Goal: Task Accomplishment & Management: Use online tool/utility

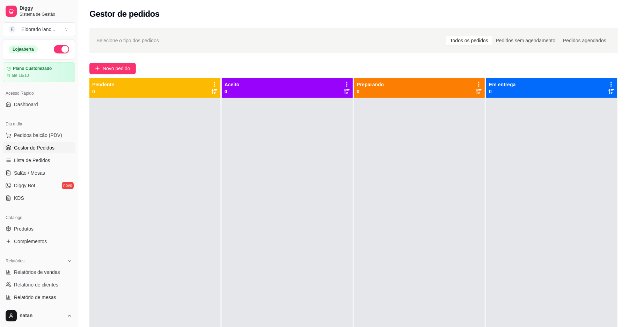
click at [196, 295] on div at bounding box center [154, 261] width 131 height 327
click at [40, 168] on link "Salão / Mesas" at bounding box center [39, 172] width 72 height 11
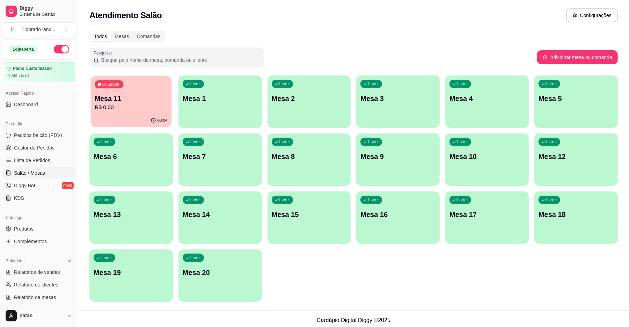
click at [149, 91] on div "Ocupada Mesa 11 R$ 0,00" at bounding box center [131, 95] width 81 height 38
click at [51, 148] on span "Gestor de Pedidos" at bounding box center [34, 147] width 40 height 7
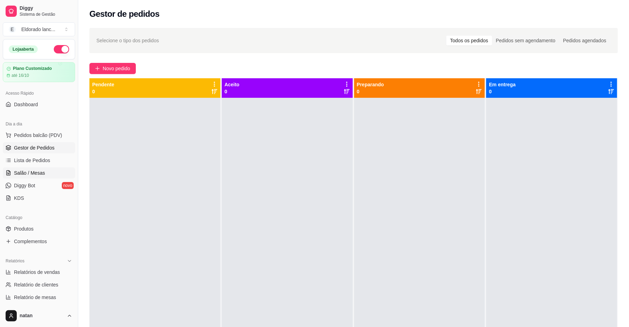
click at [42, 173] on span "Salão / Mesas" at bounding box center [29, 172] width 31 height 7
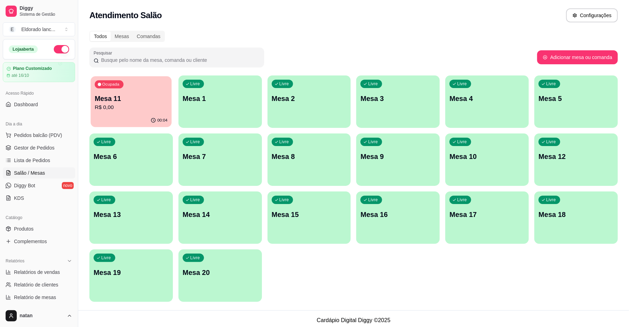
click at [139, 103] on p "R$ 0,00" at bounding box center [131, 107] width 73 height 8
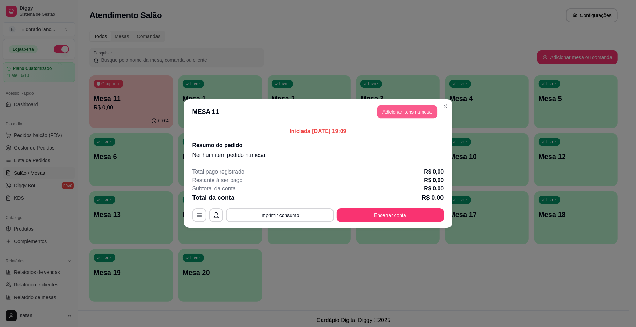
click at [401, 105] on button "Adicionar itens na mesa" at bounding box center [407, 112] width 60 height 14
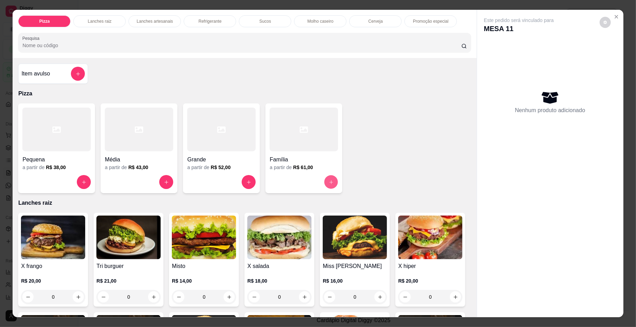
click at [329, 179] on button "increase-product-quantity" at bounding box center [331, 182] width 14 height 14
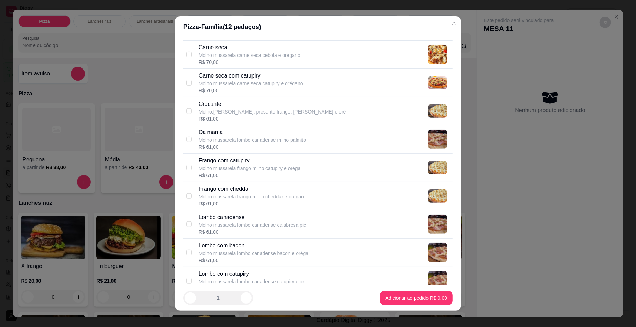
scroll to position [295, 0]
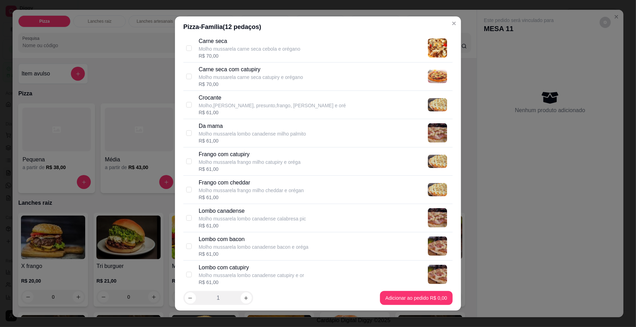
click at [305, 163] on div "Frango com catupiry Molho mussarela frango milho catupiry e oréga R$ 61,00" at bounding box center [324, 161] width 251 height 22
checkbox input "true"
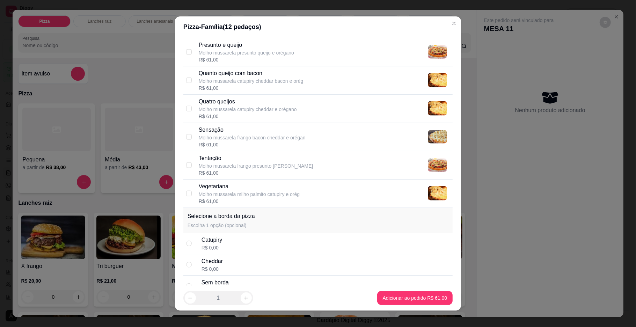
scroll to position [702, 0]
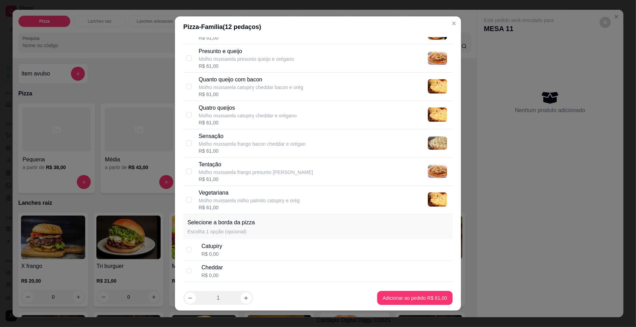
click at [333, 113] on div "Quatro queijos Molho mussarela catupiry cheddar e orégano R$ 61,00" at bounding box center [324, 115] width 251 height 22
checkbox input "true"
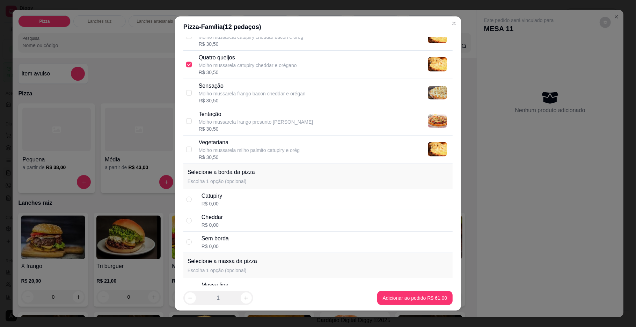
click at [301, 200] on div "Catupiry R$ 0,00" at bounding box center [325, 199] width 248 height 15
radio input "true"
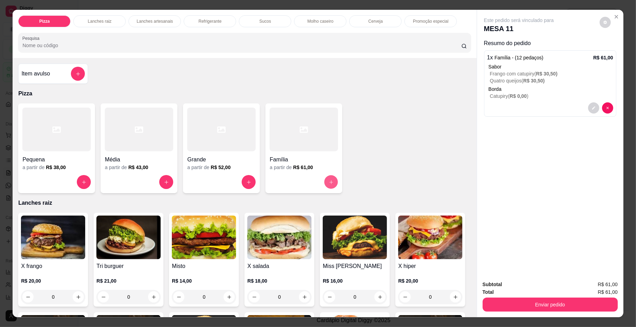
click at [332, 182] on button "increase-product-quantity" at bounding box center [331, 182] width 14 height 14
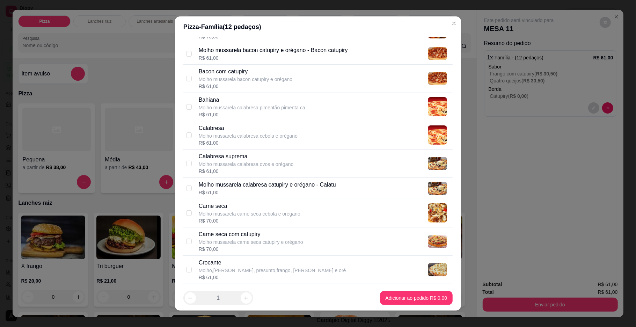
scroll to position [135, 0]
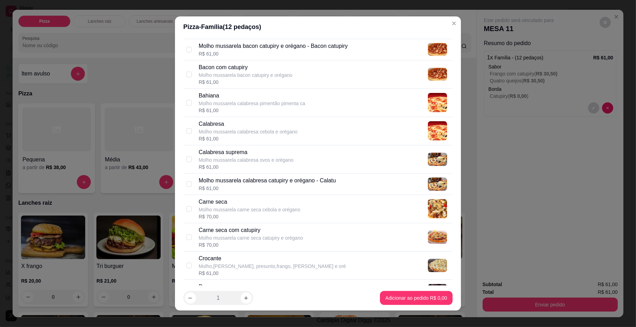
drag, startPoint x: 317, startPoint y: 127, endPoint x: 304, endPoint y: 146, distance: 22.4
click at [289, 122] on p "Calabresa" at bounding box center [248, 124] width 99 height 8
checkbox input "true"
click at [210, 214] on div "R$ 70,00" at bounding box center [250, 216] width 102 height 7
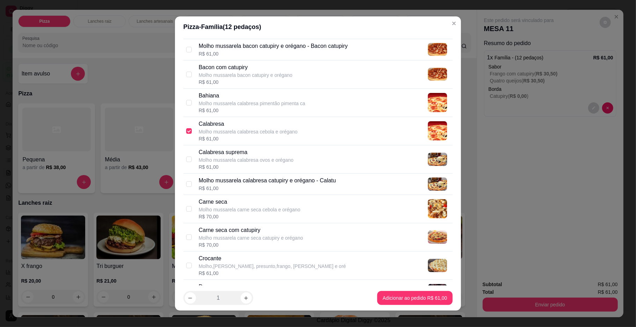
checkbox input "true"
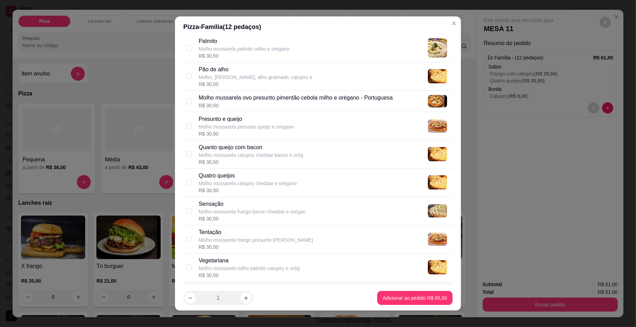
scroll to position [801, 0]
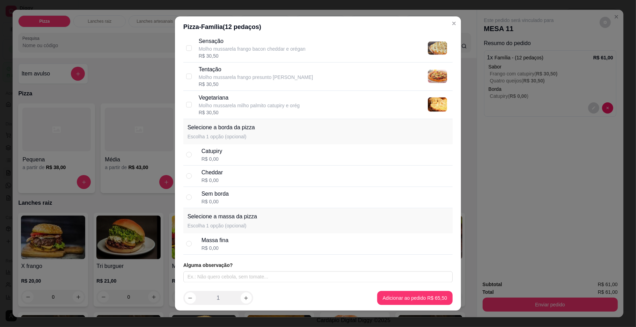
click at [310, 180] on div "Cheddar R$ 0,00" at bounding box center [325, 175] width 248 height 15
radio input "true"
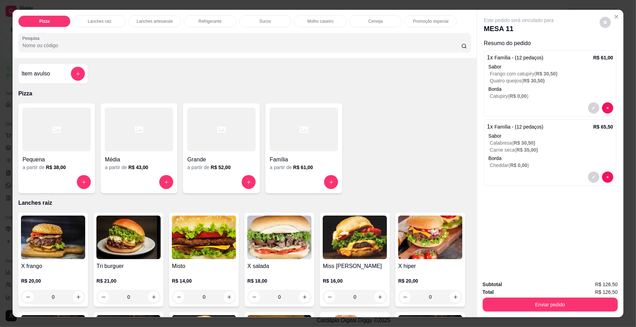
scroll to position [1229, 0]
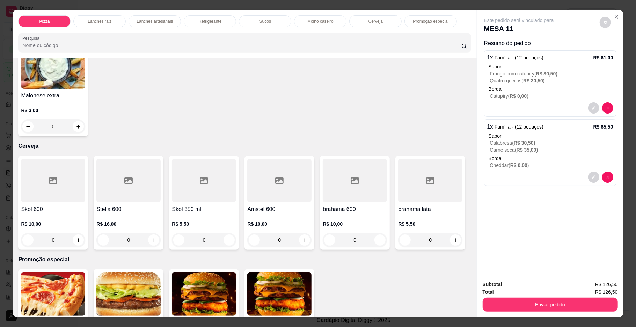
click at [80, 18] on button "increase-product-quantity" at bounding box center [78, 13] width 11 height 11
type input "1"
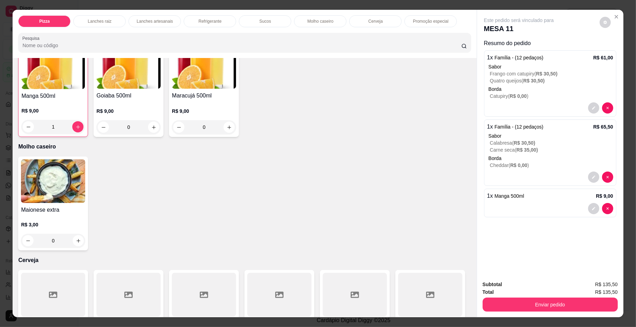
scroll to position [1102, 0]
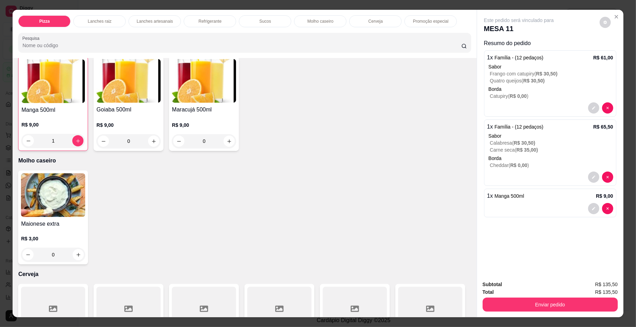
type input "1"
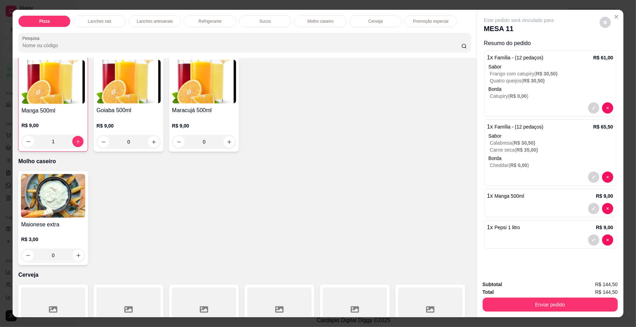
scroll to position [1102, 0]
click at [84, 33] on button "increase-product-quantity" at bounding box center [78, 27] width 11 height 11
type input "1"
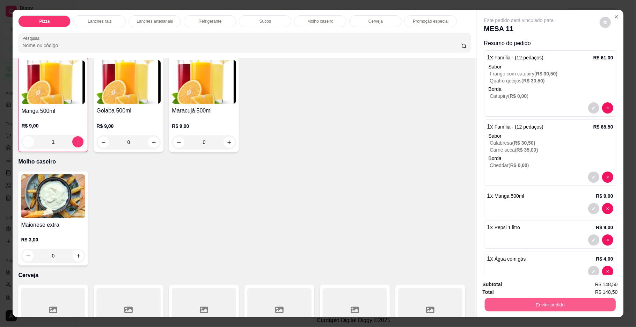
click at [509, 305] on button "Enviar pedido" at bounding box center [549, 305] width 131 height 14
click at [590, 288] on button "Enviar pedido" at bounding box center [598, 287] width 39 height 13
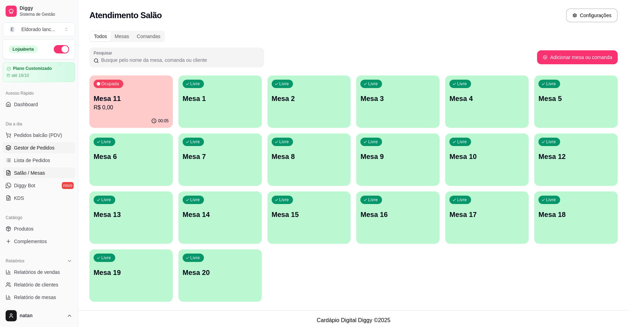
click at [35, 148] on span "Gestor de Pedidos" at bounding box center [34, 147] width 40 height 7
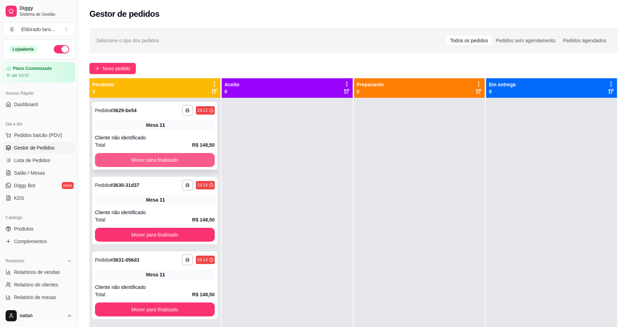
click at [193, 154] on button "Mover para finalizado" at bounding box center [155, 160] width 120 height 14
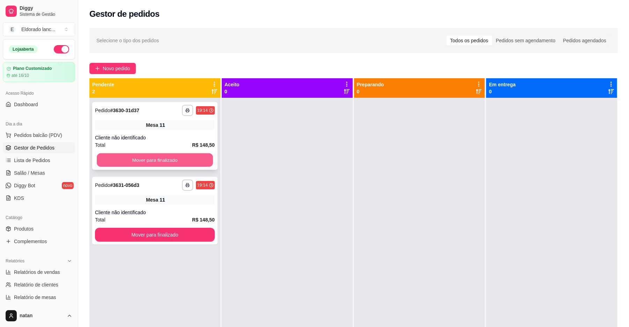
click at [186, 160] on button "Mover para finalizado" at bounding box center [155, 160] width 116 height 14
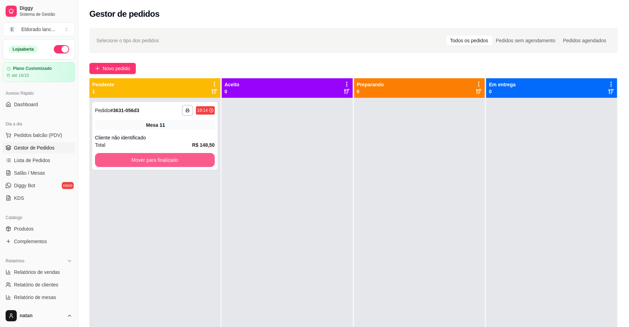
click at [186, 160] on button "Mover para finalizado" at bounding box center [155, 160] width 120 height 14
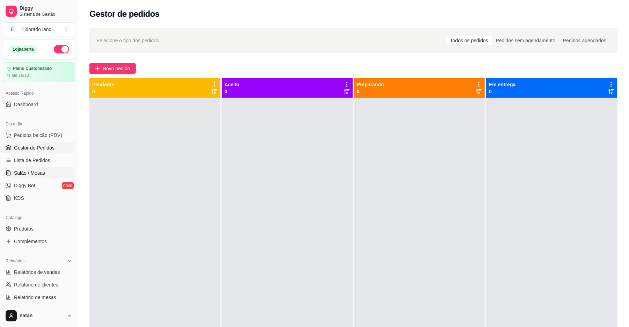
click at [48, 173] on link "Salão / Mesas" at bounding box center [39, 172] width 72 height 11
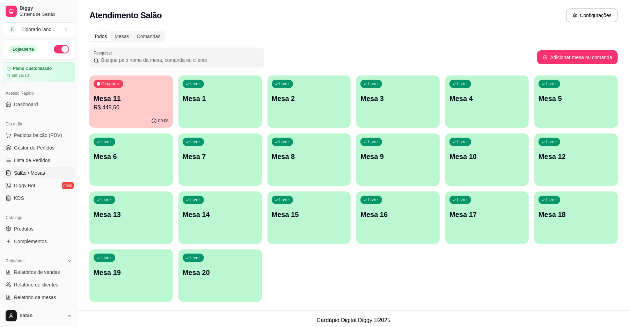
click at [158, 107] on p "R$ 445,50" at bounding box center [131, 107] width 75 height 8
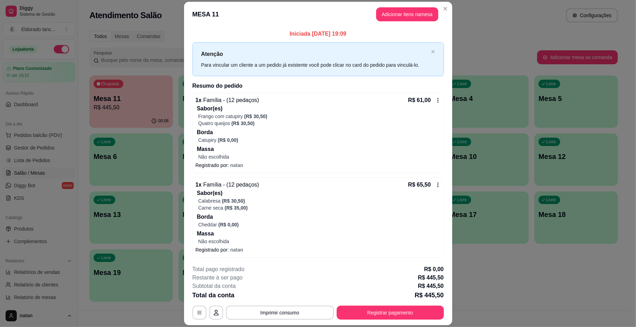
scroll to position [46, 0]
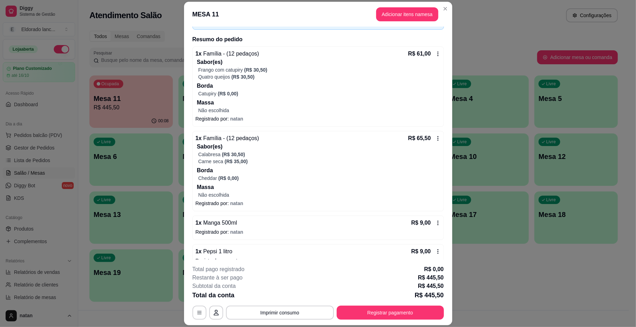
click at [435, 54] on icon at bounding box center [438, 54] width 6 height 6
click at [435, 51] on icon at bounding box center [438, 54] width 6 height 6
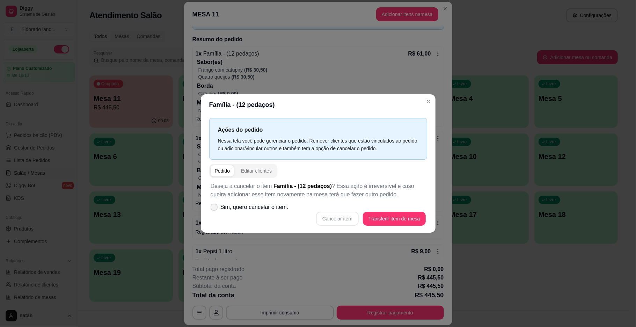
click at [261, 212] on label "Sim, quero cancelar o item." at bounding box center [249, 207] width 83 height 14
click at [215, 212] on input "Sim, quero cancelar o item." at bounding box center [212, 210] width 5 height 5
checkbox input "true"
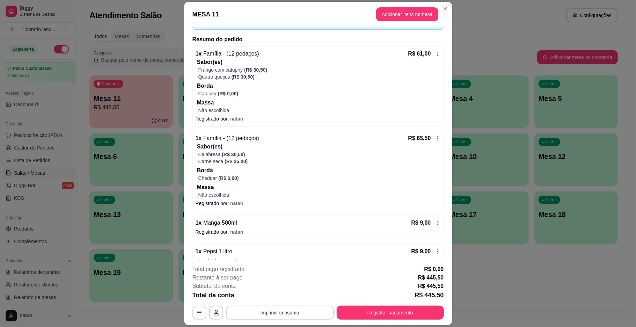
click at [435, 51] on icon at bounding box center [438, 54] width 6 height 6
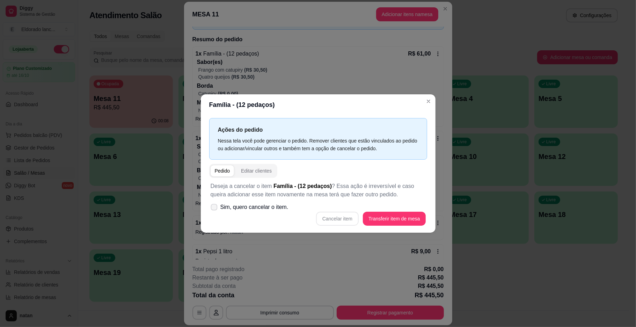
click at [221, 200] on label "Sim, quero cancelar o item." at bounding box center [249, 207] width 83 height 14
click at [215, 208] on input "Sim, quero cancelar o item." at bounding box center [212, 210] width 5 height 5
checkbox input "true"
click at [332, 218] on button "Cancelar item" at bounding box center [337, 219] width 43 height 14
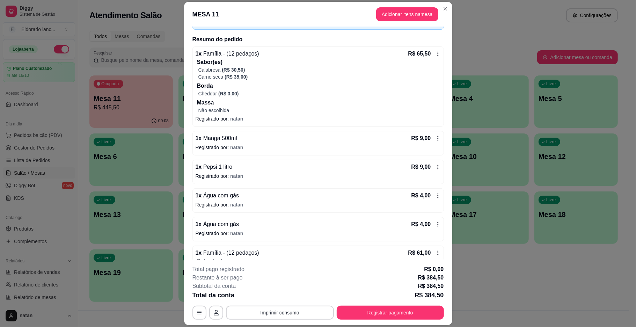
click at [435, 52] on icon at bounding box center [438, 54] width 6 height 6
click at [435, 51] on icon at bounding box center [438, 54] width 6 height 6
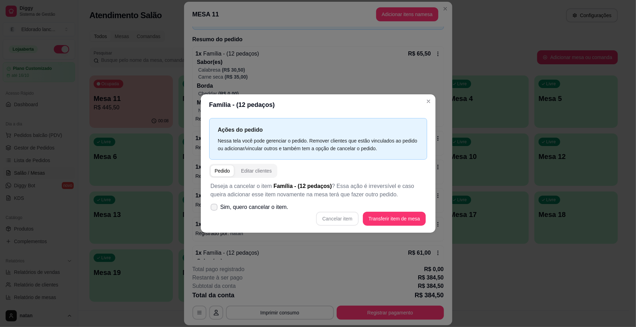
click at [214, 206] on icon at bounding box center [214, 207] width 6 height 4
click at [214, 208] on input "Sim, quero cancelar o item." at bounding box center [212, 210] width 5 height 5
checkbox input "true"
click at [339, 217] on button "Cancelar item" at bounding box center [337, 219] width 43 height 14
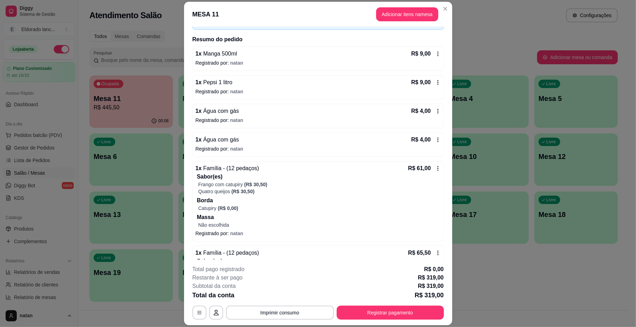
click at [435, 54] on icon at bounding box center [438, 54] width 6 height 6
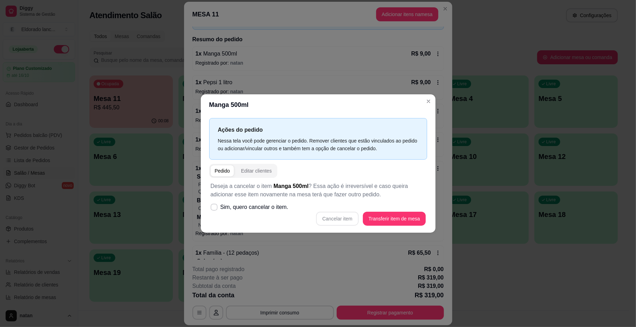
click at [342, 220] on div "Cancelar item Transferir item de mesa" at bounding box center [317, 219] width 215 height 14
click at [209, 207] on label "Sim, quero cancelar o item." at bounding box center [249, 207] width 83 height 14
click at [210, 208] on input "Sim, quero cancelar o item." at bounding box center [212, 210] width 5 height 5
checkbox input "true"
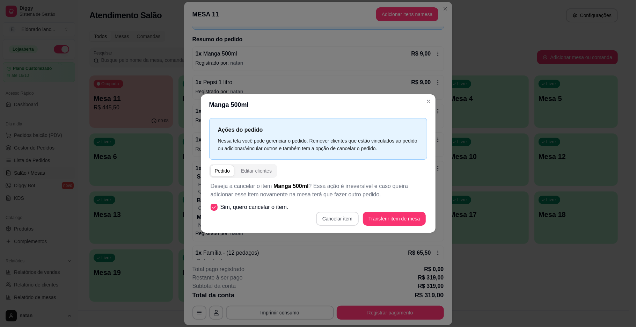
click at [336, 216] on button "Cancelar item" at bounding box center [337, 219] width 43 height 14
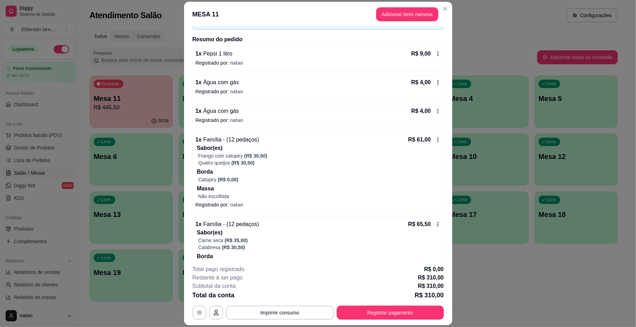
click at [435, 53] on icon at bounding box center [438, 54] width 6 height 6
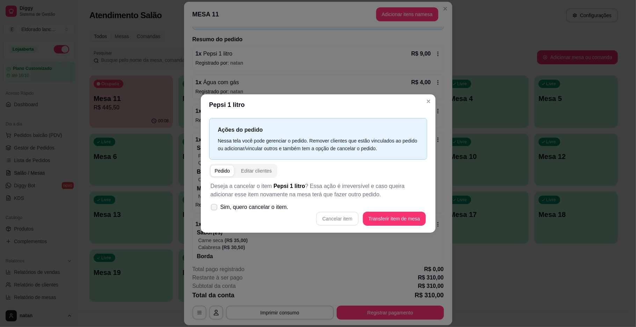
click at [226, 205] on span "Sim, quero cancelar o item." at bounding box center [254, 207] width 68 height 8
click at [215, 208] on input "Sim, quero cancelar o item." at bounding box center [212, 210] width 5 height 5
checkbox input "true"
click at [346, 217] on button "Cancelar item" at bounding box center [337, 219] width 43 height 14
click at [346, 217] on div "Cancelar item Transferir item de mesa" at bounding box center [317, 219] width 215 height 14
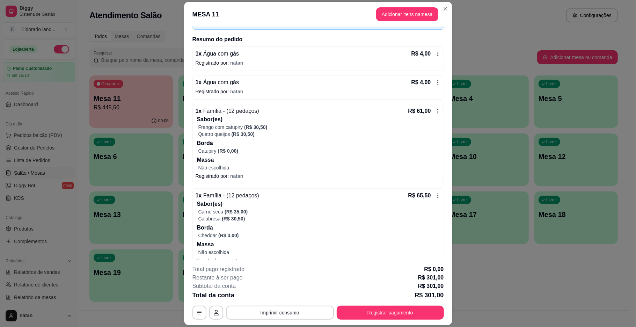
click at [422, 76] on div "1 x Água com gás R$ 4,00 Registrado por: [PERSON_NAME]" at bounding box center [317, 87] width 251 height 24
click at [435, 53] on icon at bounding box center [438, 54] width 6 height 6
click at [435, 52] on icon at bounding box center [438, 54] width 6 height 6
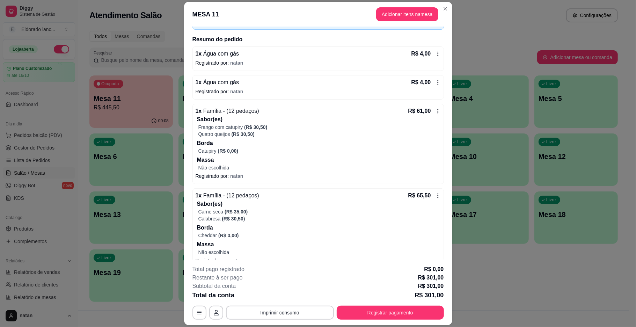
click at [437, 52] on icon at bounding box center [437, 53] width 1 height 5
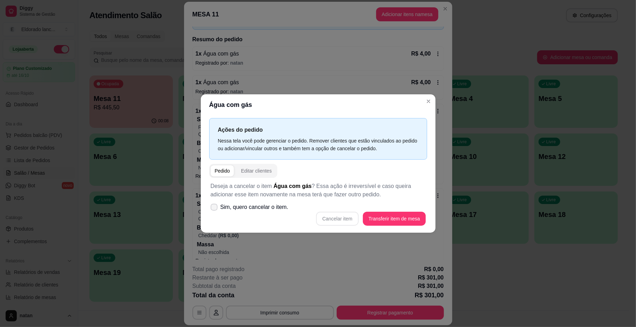
click at [217, 206] on label "Sim, quero cancelar o item." at bounding box center [249, 207] width 83 height 14
click at [215, 208] on input "Sim, quero cancelar o item." at bounding box center [212, 210] width 5 height 5
click at [217, 206] on label "Sim, quero cancelar o item." at bounding box center [249, 207] width 83 height 14
click at [215, 208] on input "Sim, quero cancelar o item." at bounding box center [212, 210] width 5 height 5
click at [211, 204] on label "Sim, quero cancelar o item." at bounding box center [249, 207] width 83 height 14
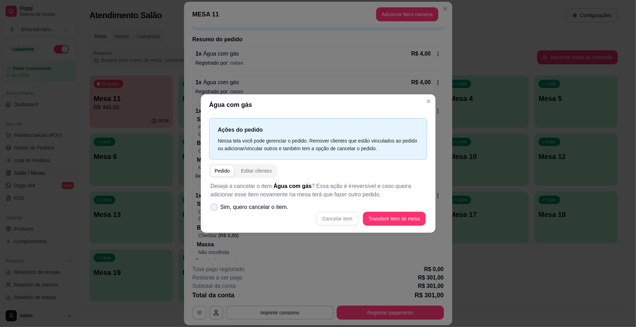
click at [211, 208] on input "Sim, quero cancelar o item." at bounding box center [212, 210] width 5 height 5
click at [211, 204] on label "Sim, quero cancelar o item." at bounding box center [249, 207] width 83 height 14
click at [211, 208] on input "Sim, quero cancelar o item." at bounding box center [212, 210] width 5 height 5
click at [211, 204] on label "Sim, quero cancelar o item." at bounding box center [249, 207] width 83 height 14
click at [211, 208] on input "Sim, quero cancelar o item." at bounding box center [212, 210] width 5 height 5
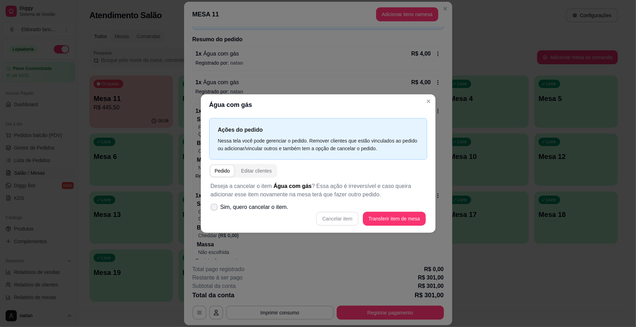
checkbox input "true"
click at [340, 214] on button "Cancelar item" at bounding box center [337, 219] width 43 height 14
click at [340, 214] on div "Cancelar item Transferir item de mesa" at bounding box center [317, 219] width 215 height 14
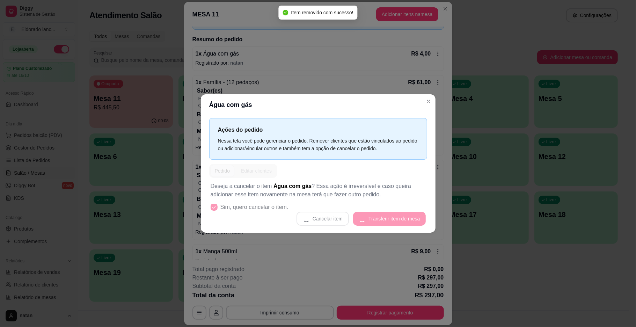
click at [259, 274] on div "Restante à ser pago R$ 297,00" at bounding box center [317, 277] width 251 height 8
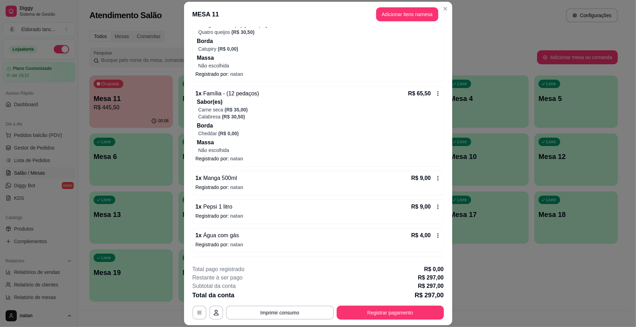
scroll to position [1210, 0]
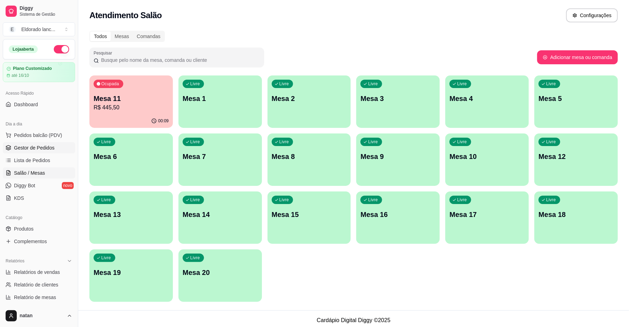
click at [37, 151] on span "Gestor de Pedidos" at bounding box center [34, 147] width 40 height 7
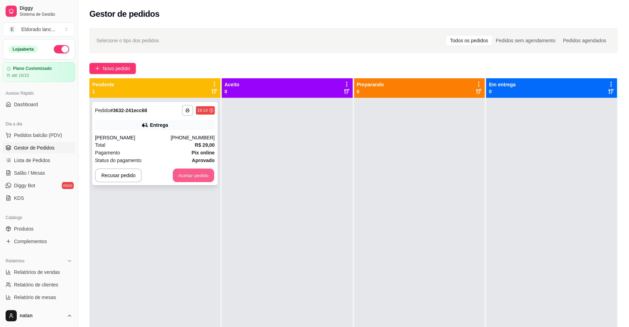
click at [181, 169] on button "Aceitar pedido" at bounding box center [193, 176] width 41 height 14
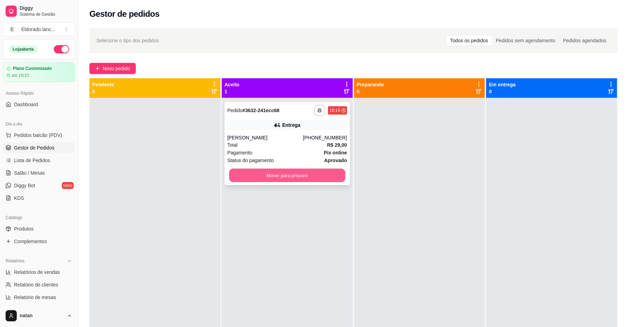
click at [303, 172] on button "Mover para preparo" at bounding box center [287, 176] width 116 height 14
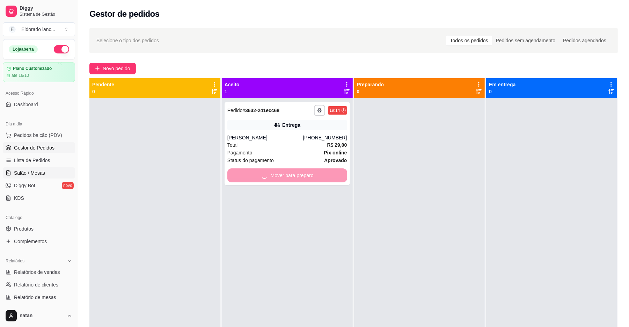
click at [48, 169] on link "Salão / Mesas" at bounding box center [39, 172] width 72 height 11
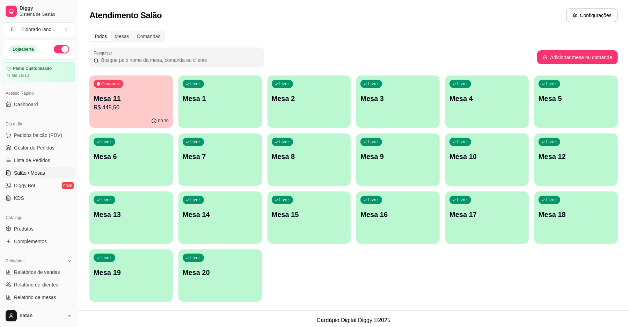
click at [35, 174] on span "Salão / Mesas" at bounding box center [29, 172] width 31 height 7
click at [144, 103] on p "R$ 445,50" at bounding box center [131, 107] width 75 height 8
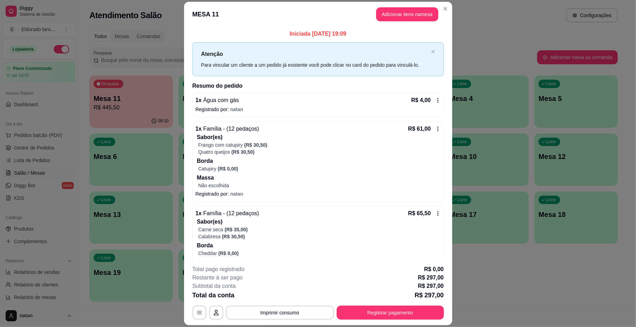
click at [427, 95] on div "1 x Água com gás R$ 4,00 Registrado por: [PERSON_NAME]" at bounding box center [317, 105] width 251 height 24
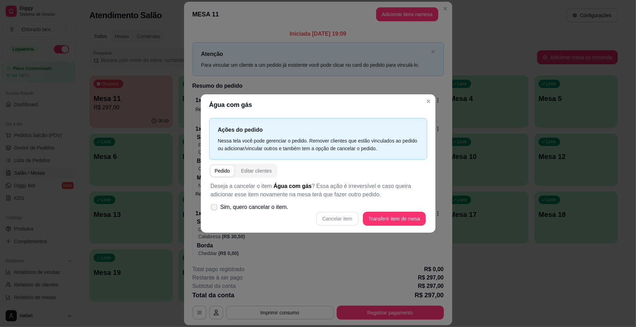
click at [255, 211] on span "Sim, quero cancelar o item." at bounding box center [254, 207] width 68 height 8
click at [215, 211] on input "Sim, quero cancelar o item." at bounding box center [212, 210] width 5 height 5
checkbox input "true"
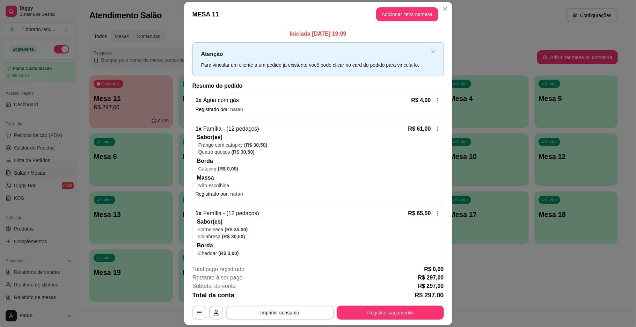
click at [435, 98] on icon at bounding box center [438, 100] width 6 height 6
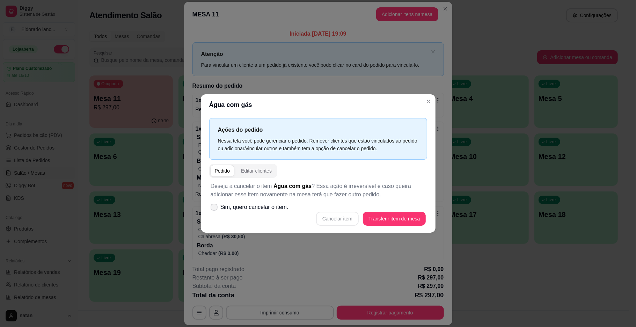
click at [225, 203] on span "Sim, quero cancelar o item." at bounding box center [254, 207] width 68 height 8
click at [215, 208] on input "Sim, quero cancelar o item." at bounding box center [212, 210] width 5 height 5
checkbox input "true"
click at [334, 217] on button "Cancelar item" at bounding box center [338, 219] width 42 height 14
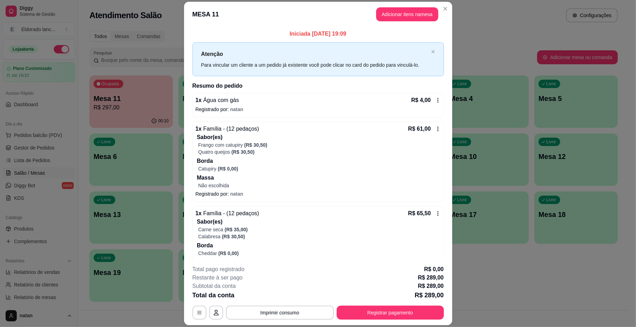
click at [426, 132] on div "R$ 61,00" at bounding box center [424, 129] width 32 height 8
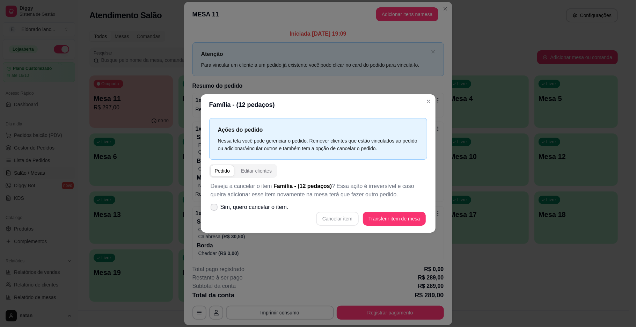
click at [216, 206] on icon at bounding box center [214, 207] width 6 height 4
click at [215, 208] on input "Sim, quero cancelar o item." at bounding box center [212, 210] width 5 height 5
checkbox input "true"
click at [344, 217] on button "Cancelar item" at bounding box center [338, 219] width 42 height 14
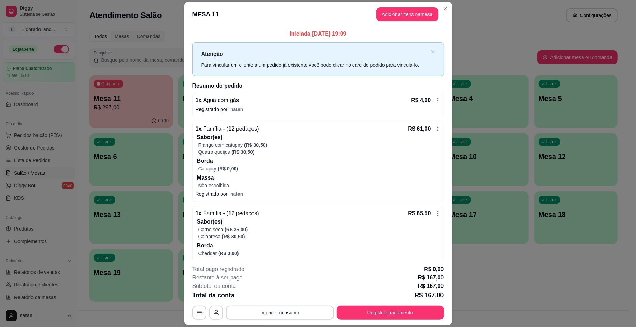
click at [435, 216] on icon at bounding box center [438, 213] width 6 height 6
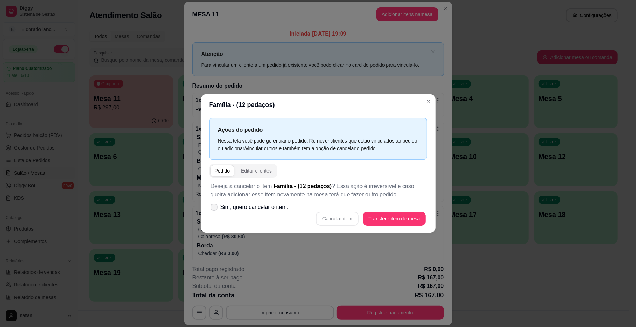
click at [268, 207] on span "Sim, quero cancelar o item." at bounding box center [254, 207] width 68 height 8
click at [215, 208] on input "Sim, quero cancelar o item." at bounding box center [212, 210] width 5 height 5
checkbox input "true"
click at [341, 221] on button "Cancelar item" at bounding box center [338, 219] width 42 height 14
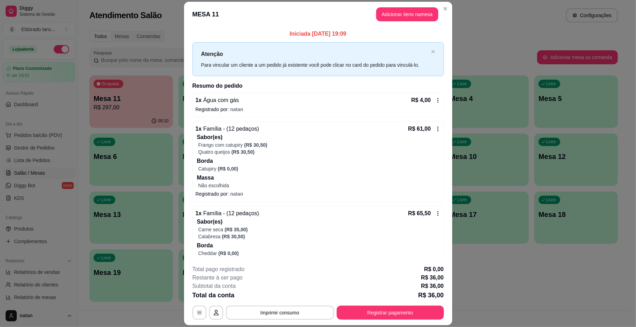
click at [355, 151] on div "Quatro queijos (R$ 30,50)" at bounding box center [319, 151] width 242 height 7
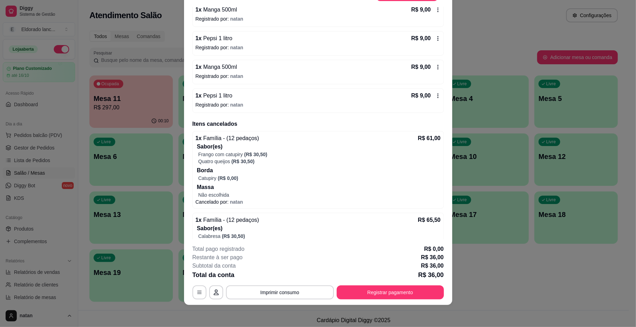
scroll to position [553, 0]
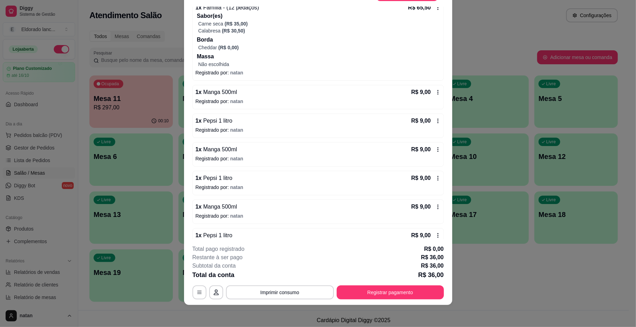
click at [435, 152] on icon at bounding box center [438, 150] width 6 height 6
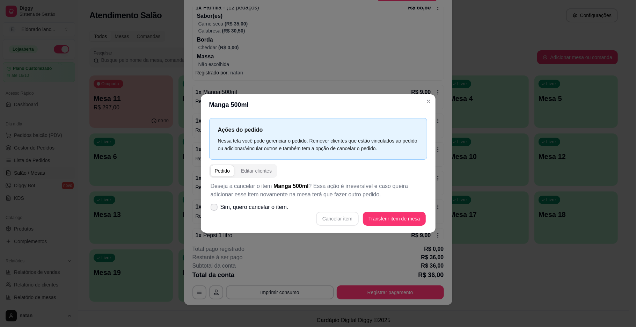
click at [249, 207] on span "Sim, quero cancelar o item." at bounding box center [254, 207] width 68 height 8
click at [215, 208] on input "Sim, quero cancelar o item." at bounding box center [212, 210] width 5 height 5
checkbox input "true"
click at [341, 209] on div "Deseja a cancelar o item Manga 500ml ? Essa ação é irreversível e caso queira a…" at bounding box center [318, 204] width 218 height 52
click at [342, 214] on button "Cancelar item" at bounding box center [337, 219] width 43 height 14
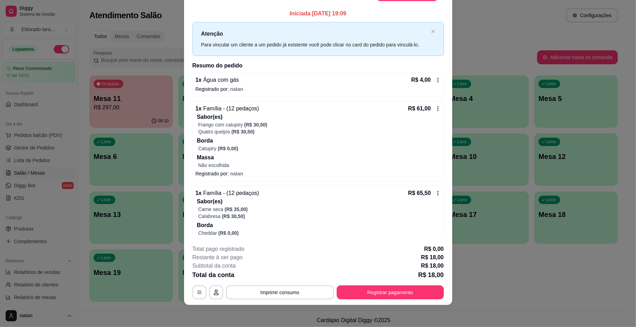
scroll to position [14, 0]
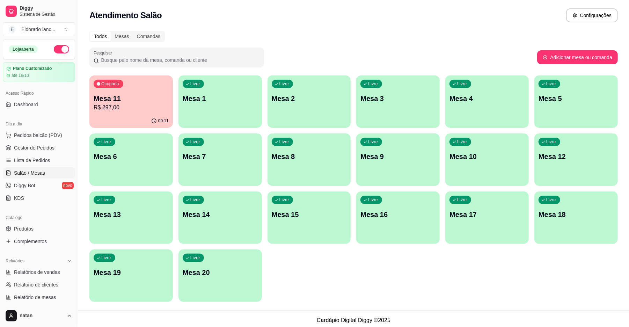
click at [134, 105] on p "R$ 297,00" at bounding box center [131, 107] width 75 height 8
click at [134, 105] on body "Diggy Sistema de Gestão E Eldorado lanc ... Loja aberta Plano Customizado até 1…" at bounding box center [314, 163] width 629 height 327
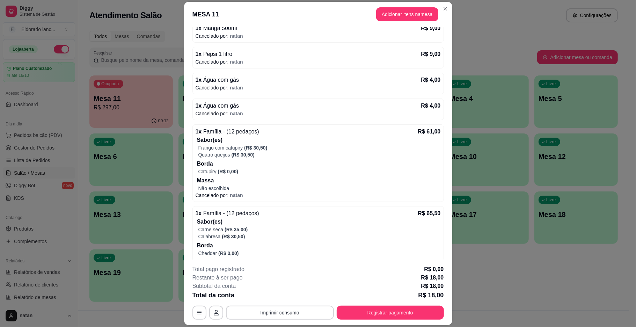
scroll to position [219, 0]
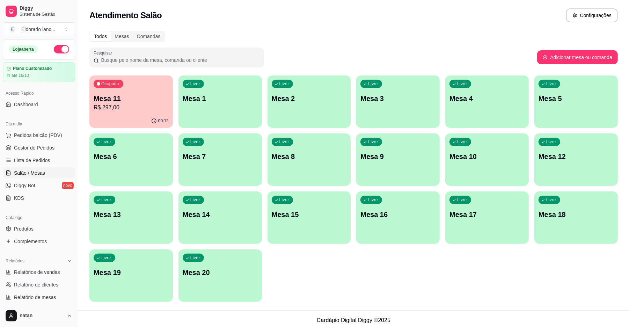
click at [150, 117] on div "00:12" at bounding box center [130, 121] width 83 height 14
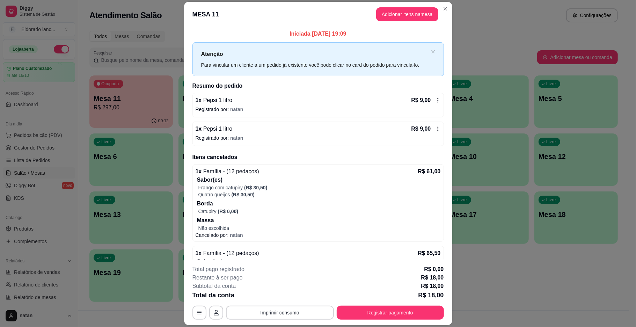
click at [433, 133] on div "1 x Pepsi 1 litro R$ 9,00 Registrado por: [PERSON_NAME]" at bounding box center [317, 133] width 251 height 24
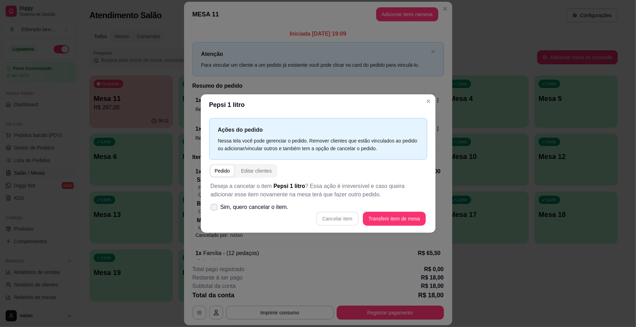
click at [219, 204] on label "Sim, quero cancelar o item." at bounding box center [249, 207] width 83 height 14
click at [215, 208] on input "Sim, quero cancelar o item." at bounding box center [212, 210] width 5 height 5
checkbox input "true"
click at [341, 217] on button "Cancelar item" at bounding box center [337, 219] width 43 height 14
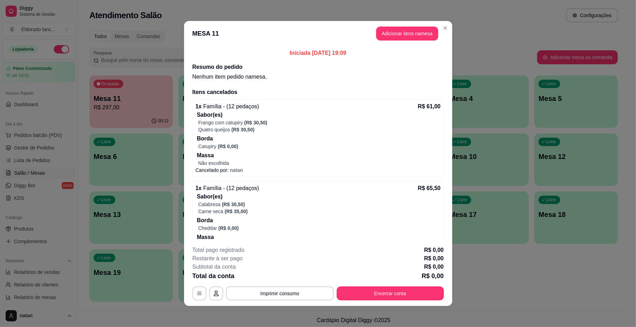
click at [362, 294] on button "Encerrar conta" at bounding box center [389, 293] width 107 height 14
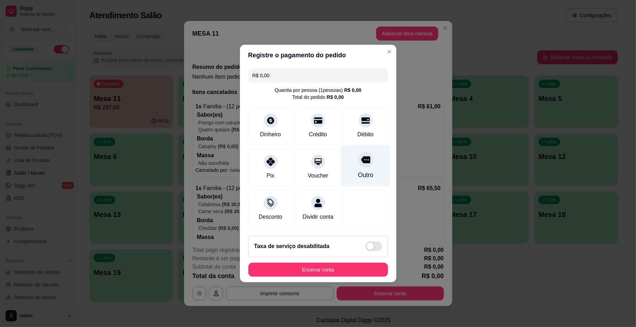
click at [360, 170] on div "Outro" at bounding box center [364, 174] width 15 height 9
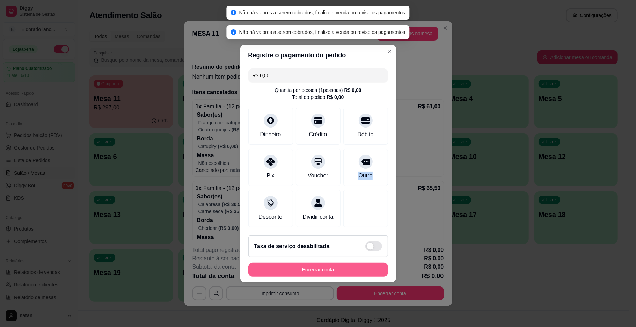
click at [349, 272] on button "Encerrar conta" at bounding box center [318, 269] width 140 height 14
click at [349, 272] on div "Encerrar conta" at bounding box center [318, 269] width 140 height 14
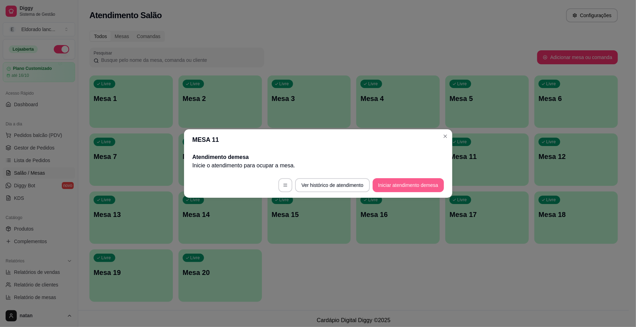
click at [413, 182] on button "Iniciar atendimento de mesa" at bounding box center [407, 185] width 71 height 14
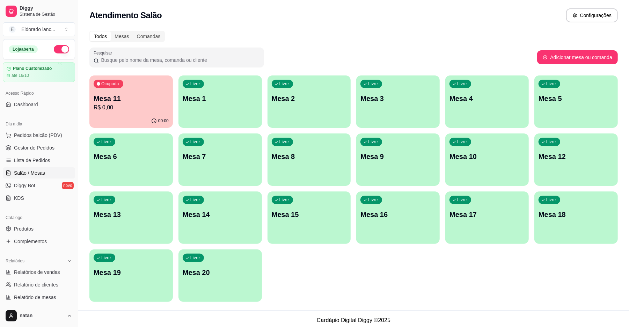
click at [91, 101] on div "Ocupada Mesa 11 R$ 0,00" at bounding box center [130, 94] width 83 height 39
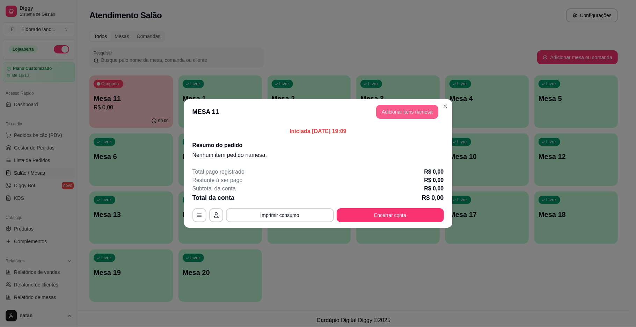
click at [428, 112] on button "Adicionar itens na mesa" at bounding box center [407, 112] width 62 height 14
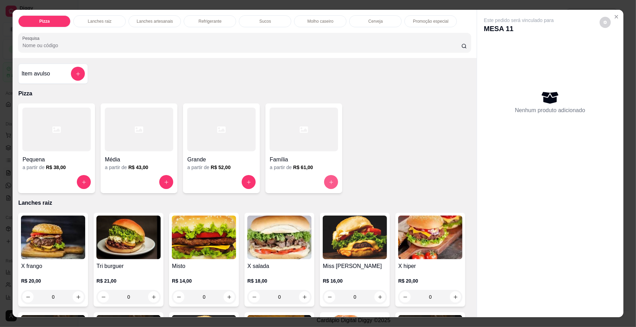
click at [327, 176] on button "increase-product-quantity" at bounding box center [331, 182] width 14 height 14
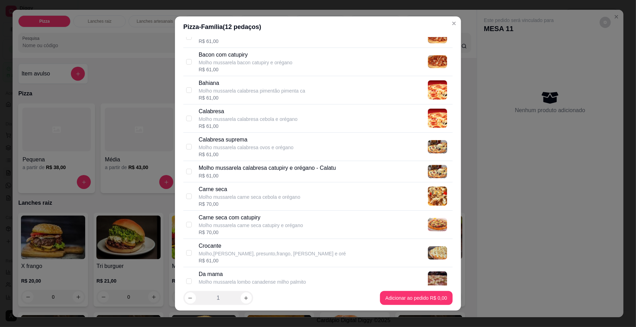
scroll to position [165, 0]
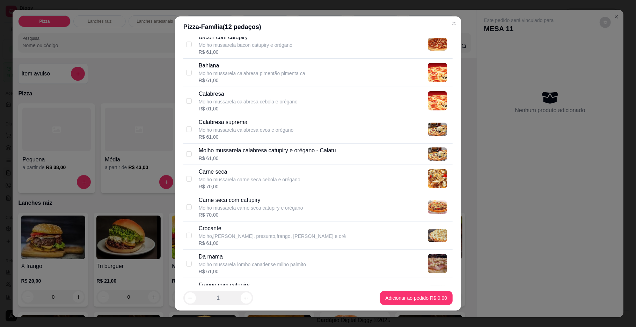
click at [396, 105] on div "Calabresa Molho mussarela calabresa cebola e orégano R$ 61,00" at bounding box center [324, 101] width 251 height 22
checkbox input "true"
click at [366, 180] on div "Carne seca Molho mussarela carne seca cebola e orégano R$ 70,00" at bounding box center [324, 179] width 251 height 22
checkbox input "true"
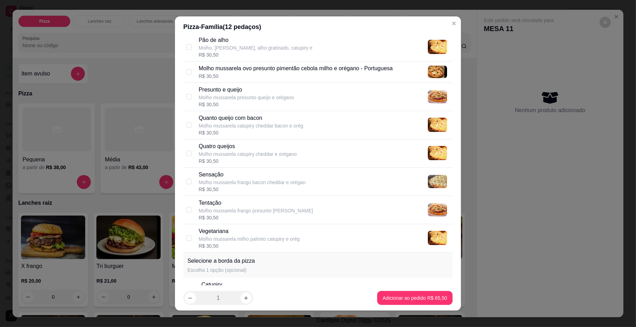
scroll to position [801, 0]
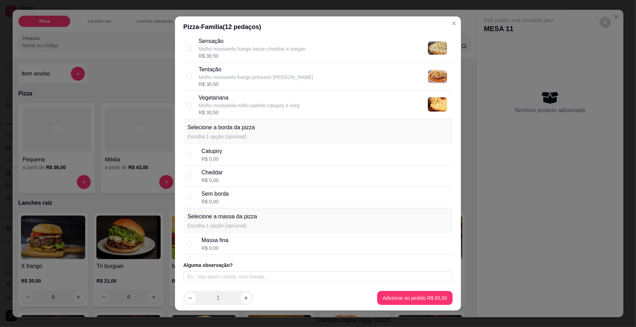
click at [355, 179] on div "Cheddar R$ 0,00" at bounding box center [325, 175] width 248 height 15
radio input "true"
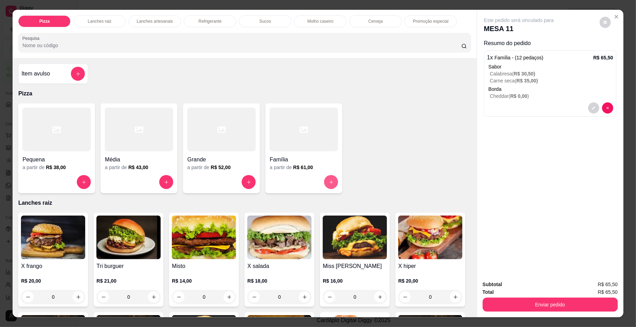
click at [334, 183] on button "increase-product-quantity" at bounding box center [331, 182] width 14 height 14
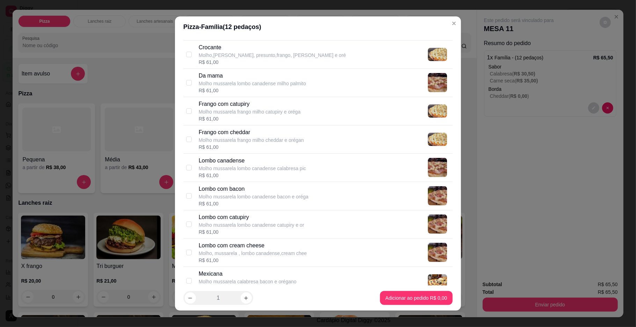
scroll to position [348, 0]
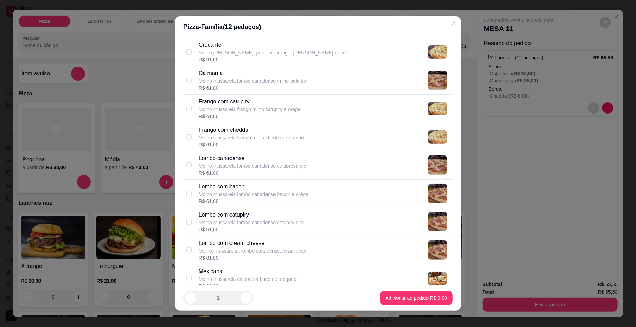
click at [325, 102] on div "Frango com catupiry Molho mussarela frango milho catupiry e oréga R$ 61,00" at bounding box center [324, 108] width 251 height 22
checkbox input "true"
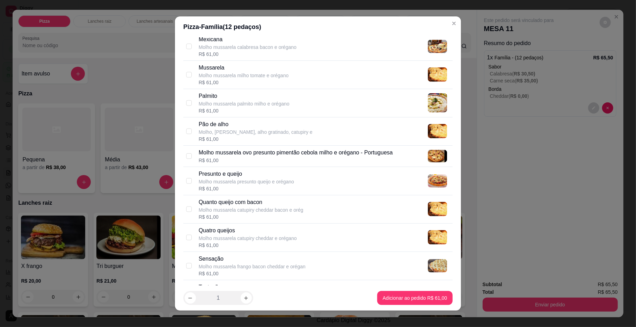
scroll to position [643, 0]
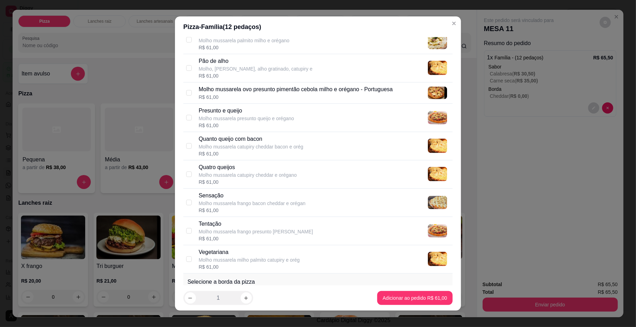
click at [330, 175] on div "Quatro queijos Molho mussarela catupiry cheddar e orégano R$ 61,00" at bounding box center [324, 174] width 251 height 22
checkbox input "true"
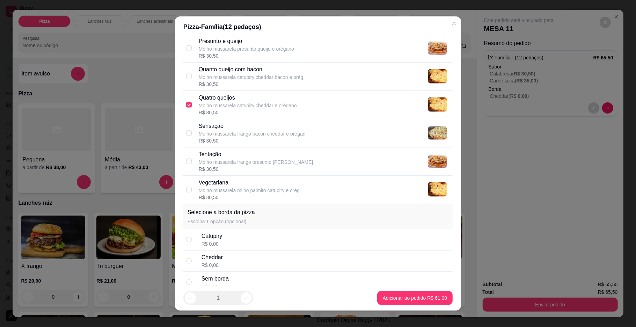
scroll to position [801, 0]
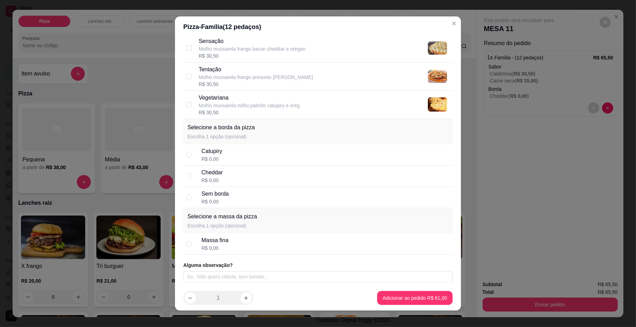
click at [325, 161] on div "Catupiry R$ 0,00" at bounding box center [325, 154] width 248 height 15
radio input "true"
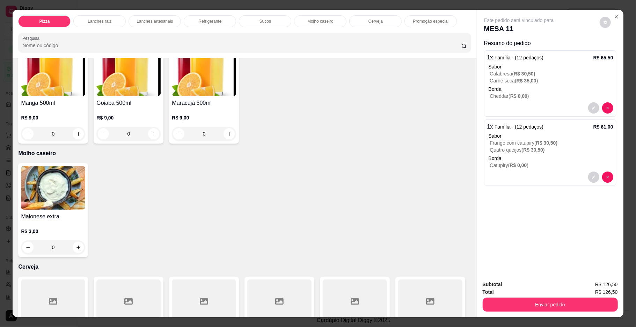
scroll to position [1059, 0]
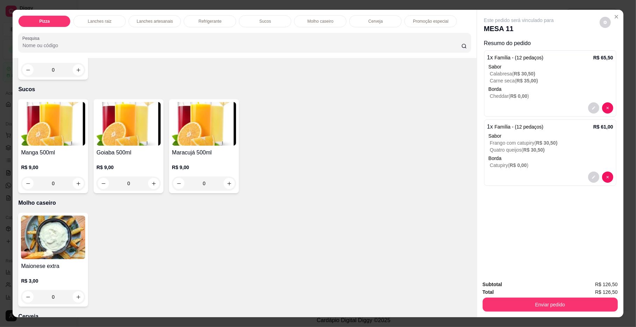
type input "1"
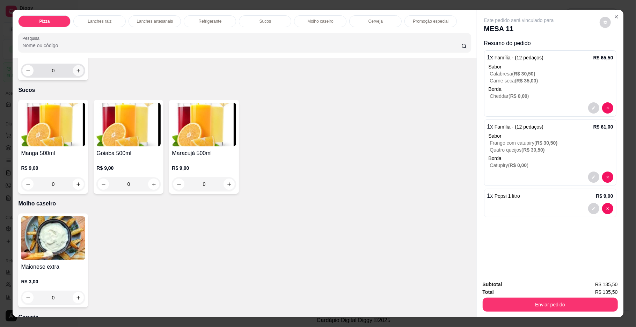
click at [81, 73] on icon "increase-product-quantity" at bounding box center [78, 70] width 5 height 5
type input "1"
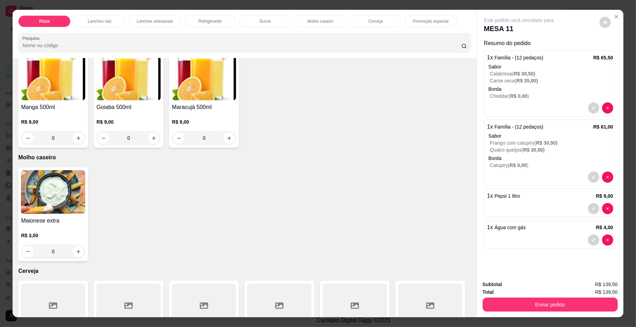
scroll to position [1152, 0]
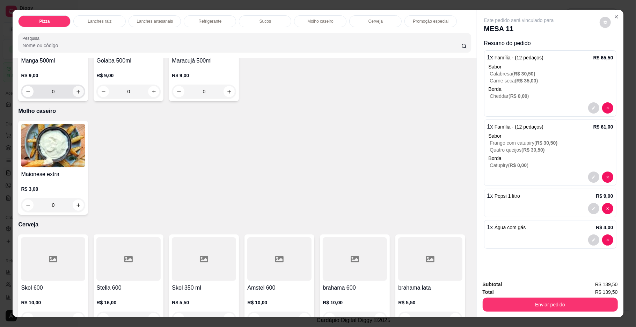
click at [76, 94] on icon "increase-product-quantity" at bounding box center [78, 91] width 5 height 5
type input "1"
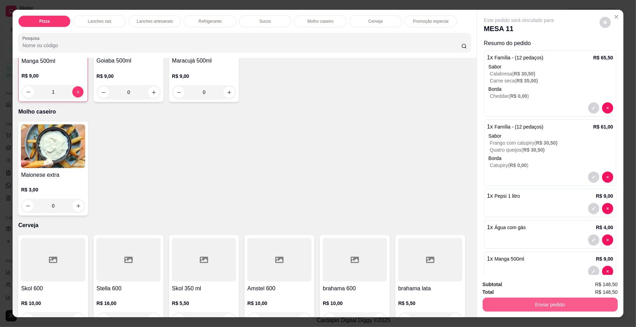
click at [517, 301] on button "Enviar pedido" at bounding box center [549, 304] width 135 height 14
click at [550, 300] on button "Enviar pedido" at bounding box center [549, 304] width 135 height 14
click at [557, 306] on button "Enviar pedido" at bounding box center [549, 305] width 131 height 14
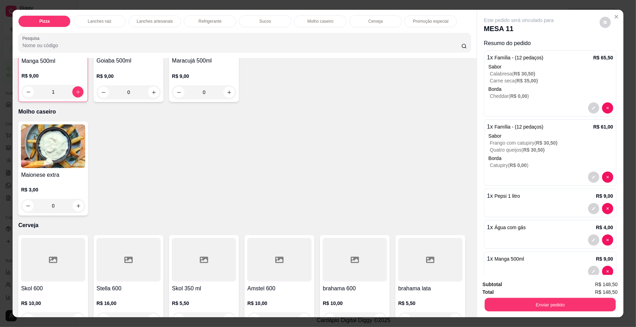
click at [557, 306] on button "Enviar pedido" at bounding box center [549, 305] width 131 height 14
click at [556, 303] on button "Enviar pedido" at bounding box center [549, 304] width 135 height 14
click at [556, 303] on button "Enviar pedido" at bounding box center [549, 305] width 131 height 14
click at [542, 302] on button "Enviar pedido" at bounding box center [549, 304] width 135 height 14
click at [601, 288] on button "Enviar pedido" at bounding box center [598, 287] width 39 height 13
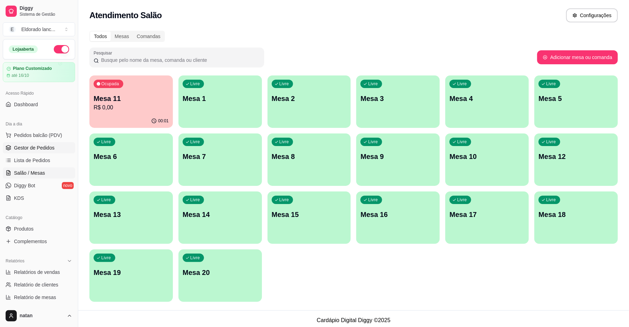
click at [54, 150] on link "Gestor de Pedidos" at bounding box center [39, 147] width 72 height 11
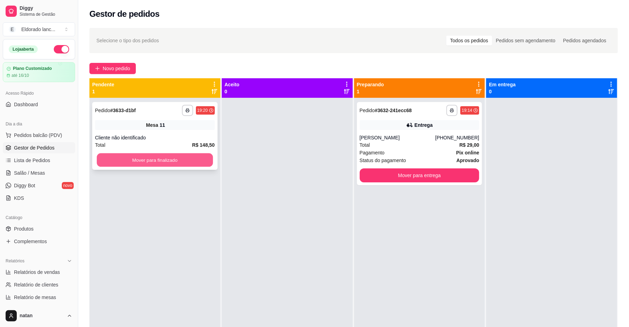
click at [144, 166] on button "Mover para finalizado" at bounding box center [155, 160] width 116 height 14
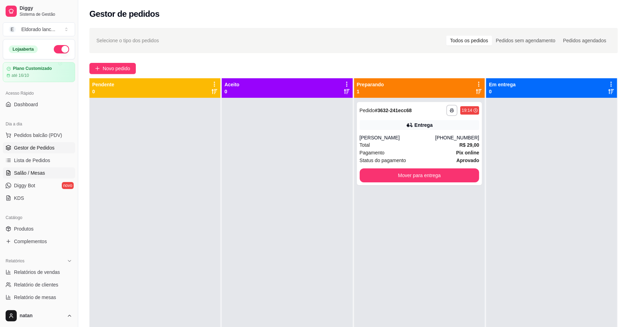
click at [50, 172] on link "Salão / Mesas" at bounding box center [39, 172] width 72 height 11
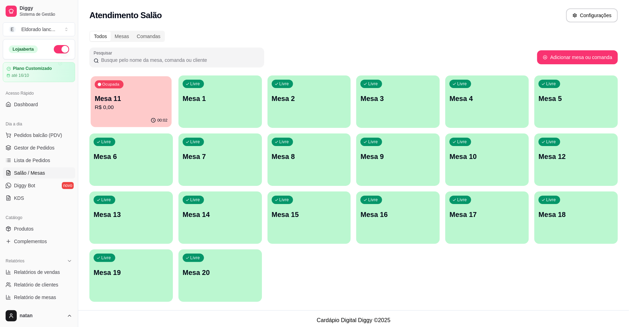
click at [137, 96] on p "Mesa 11" at bounding box center [131, 98] width 73 height 9
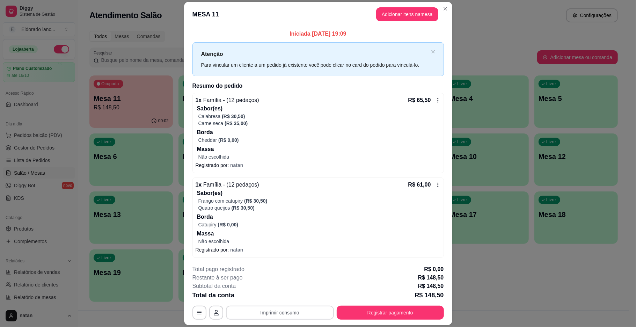
click at [305, 312] on button "Imprimir consumo" at bounding box center [280, 312] width 108 height 14
click at [289, 293] on button "IMPRESSORA" at bounding box center [278, 296] width 49 height 11
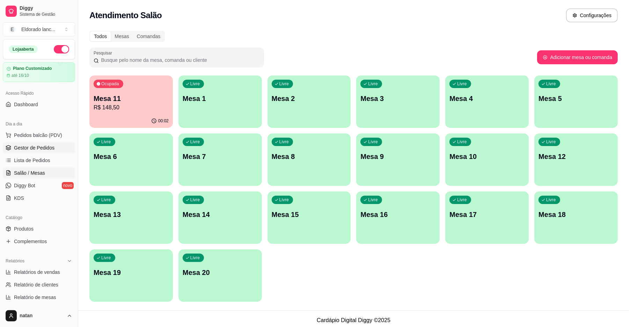
click at [52, 145] on span "Gestor de Pedidos" at bounding box center [34, 147] width 40 height 7
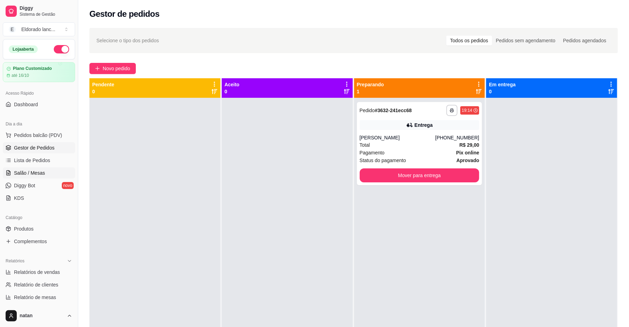
click at [51, 172] on link "Salão / Mesas" at bounding box center [39, 172] width 72 height 11
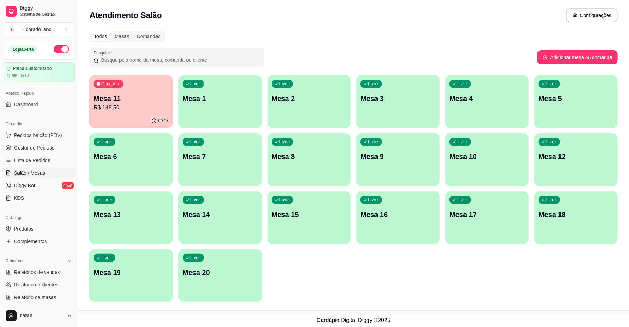
click at [307, 115] on div "Livre Mesa 2" at bounding box center [308, 97] width 83 height 44
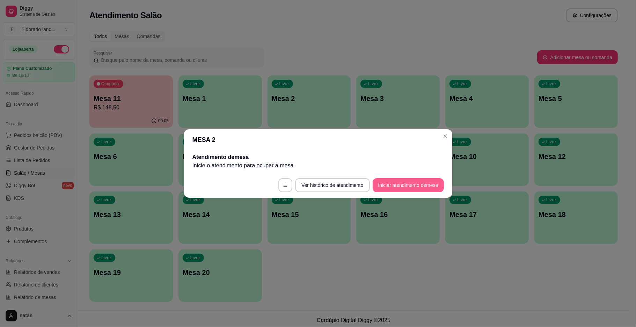
click at [407, 186] on button "Iniciar atendimento de mesa" at bounding box center [407, 185] width 71 height 14
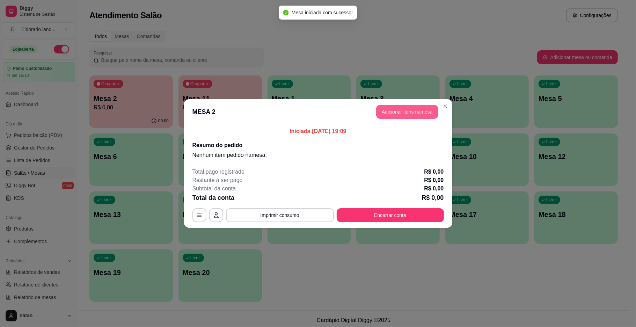
click at [421, 109] on button "Adicionar itens na mesa" at bounding box center [407, 112] width 62 height 14
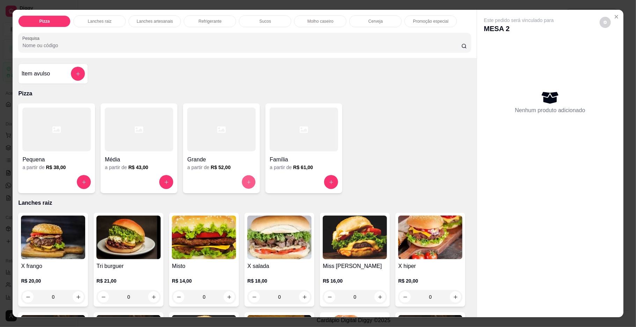
click at [247, 184] on icon "increase-product-quantity" at bounding box center [248, 181] width 5 height 5
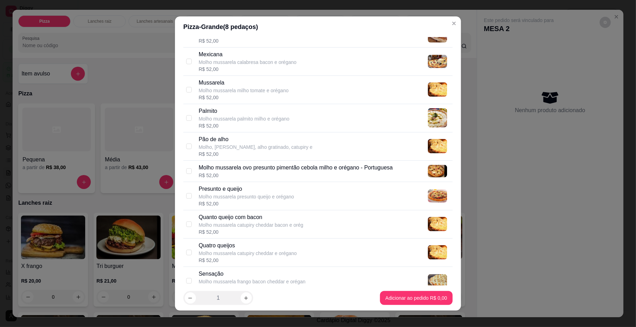
scroll to position [577, 0]
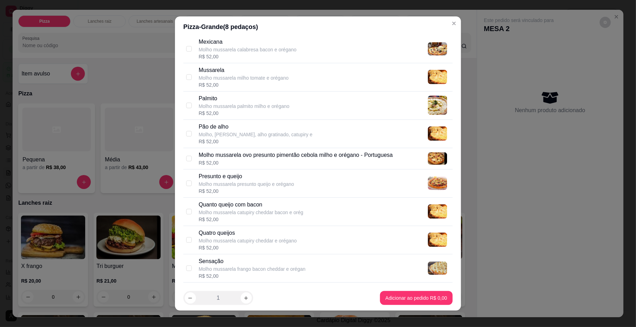
click at [323, 239] on div "Quatro queijos Molho mussarela catupiry cheddar e orégano R$ 52,00" at bounding box center [324, 240] width 251 height 22
checkbox input "true"
click at [428, 156] on img at bounding box center [437, 158] width 19 height 13
checkbox input "true"
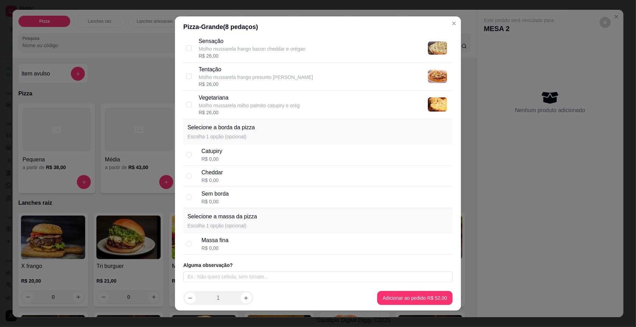
click at [294, 151] on div "Catupiry R$ 0,00" at bounding box center [325, 154] width 248 height 15
radio input "true"
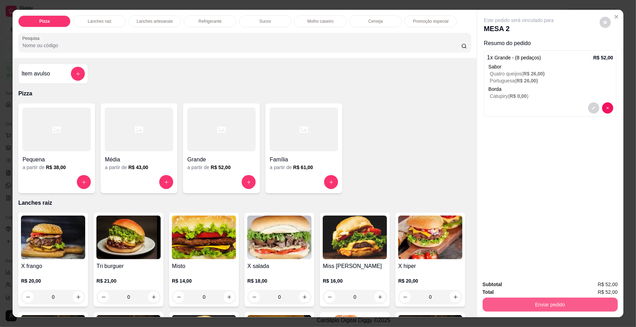
click at [551, 304] on button "Enviar pedido" at bounding box center [549, 304] width 135 height 14
click at [596, 283] on button "Enviar pedido" at bounding box center [598, 287] width 38 height 13
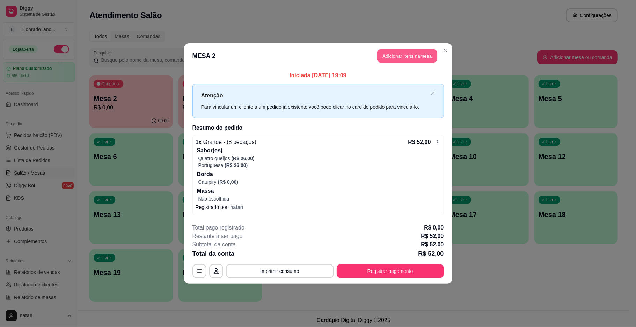
click at [394, 50] on button "Adicionar itens na mesa" at bounding box center [407, 56] width 60 height 14
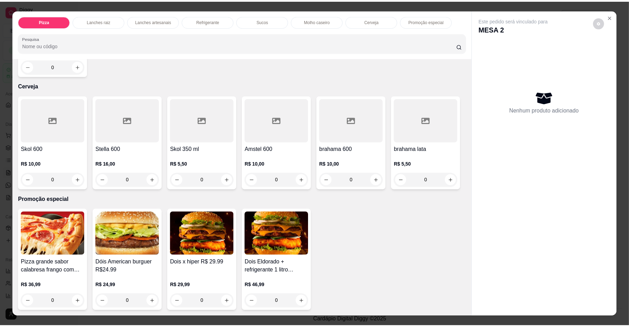
scroll to position [1439, 0]
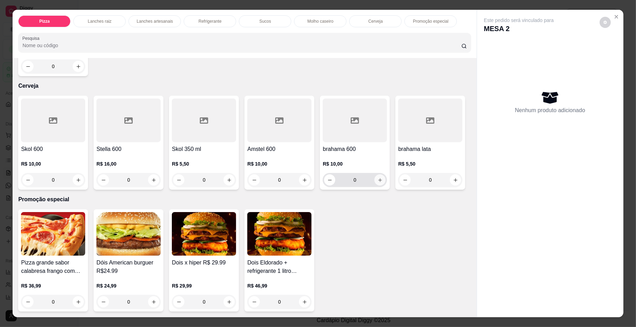
click at [377, 183] on icon "increase-product-quantity" at bounding box center [379, 179] width 5 height 5
type input "1"
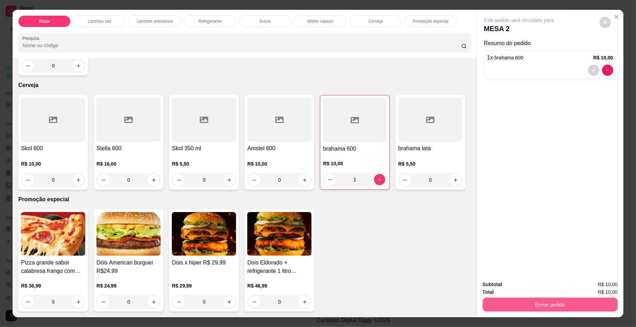
click at [584, 311] on button "Enviar pedido" at bounding box center [549, 304] width 135 height 14
click at [597, 289] on button "Enviar pedido" at bounding box center [598, 287] width 39 height 13
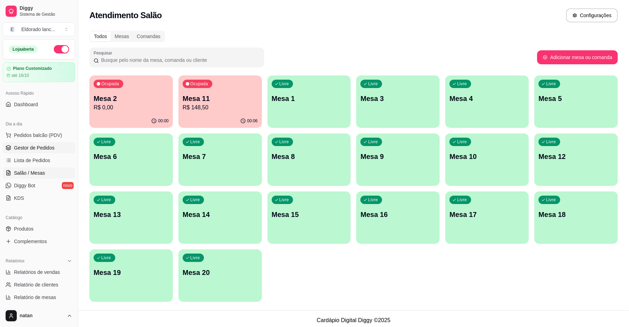
click at [46, 149] on span "Gestor de Pedidos" at bounding box center [34, 147] width 40 height 7
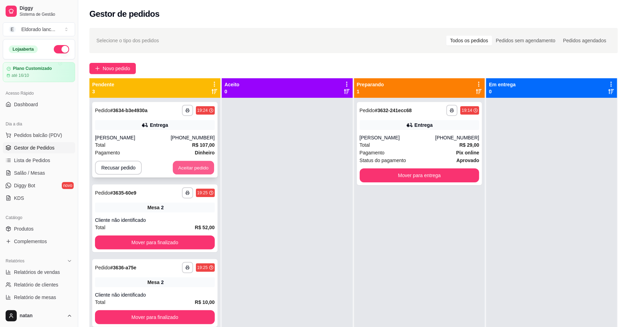
click at [202, 165] on button "Aceitar pedido" at bounding box center [193, 168] width 41 height 14
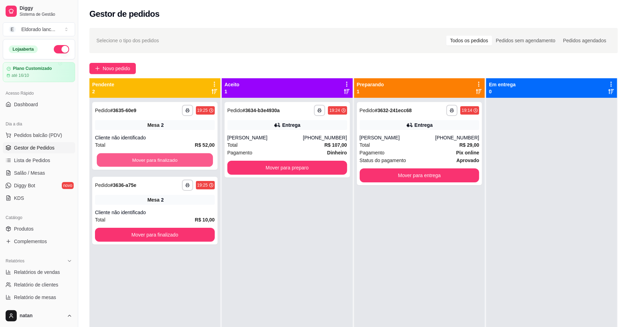
click at [202, 165] on button "Mover para finalizado" at bounding box center [155, 160] width 116 height 14
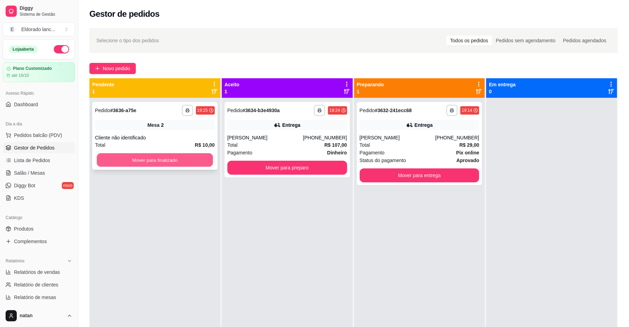
click at [200, 156] on button "Mover para finalizado" at bounding box center [155, 160] width 116 height 14
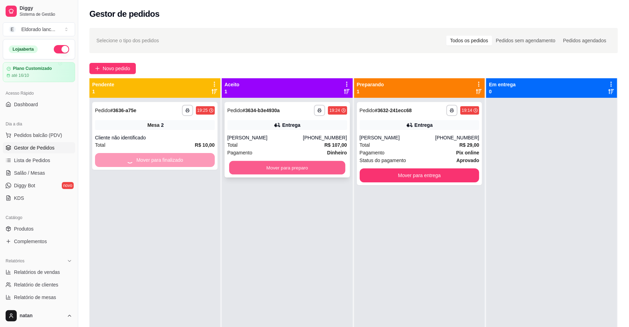
click at [260, 162] on button "Mover para preparo" at bounding box center [287, 168] width 116 height 14
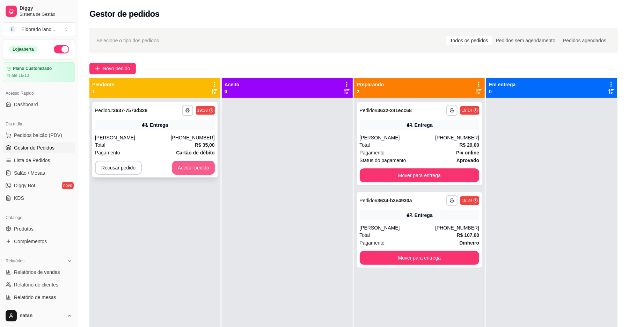
click at [209, 164] on button "Aceitar pedido" at bounding box center [193, 168] width 43 height 14
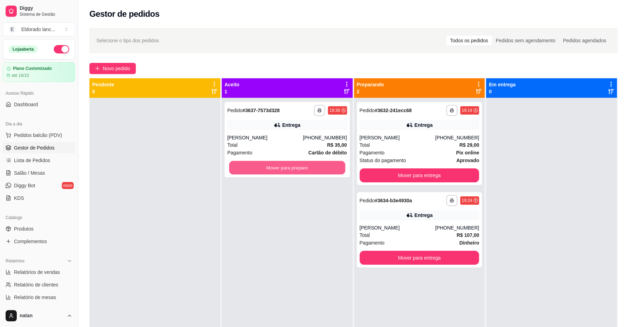
click at [302, 172] on button "Mover para preparo" at bounding box center [287, 168] width 116 height 14
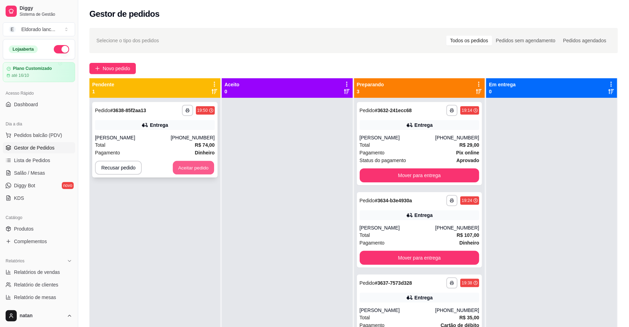
click at [205, 170] on button "Aceitar pedido" at bounding box center [193, 168] width 41 height 14
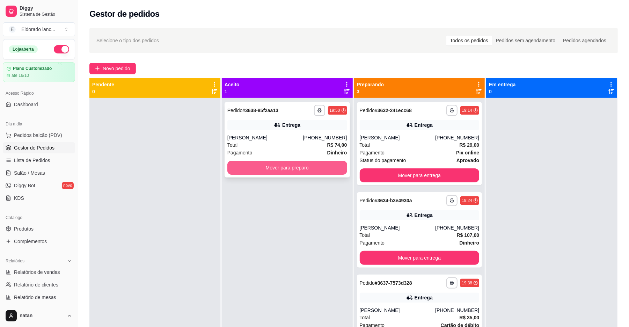
click at [269, 173] on button "Mover para preparo" at bounding box center [287, 168] width 120 height 14
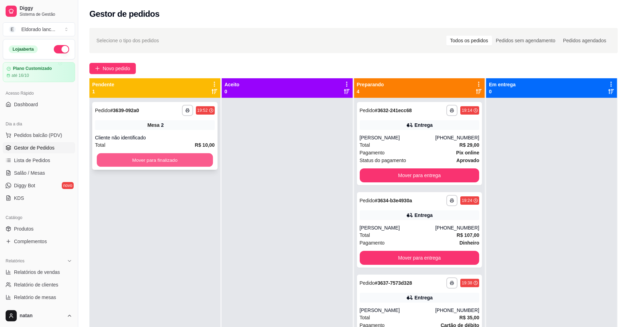
click at [202, 160] on button "Mover para finalizado" at bounding box center [155, 160] width 116 height 14
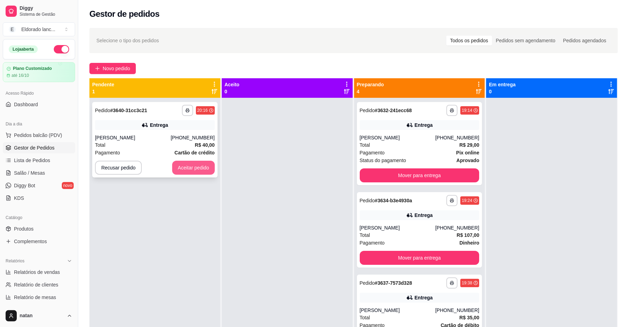
click at [201, 163] on button "Aceitar pedido" at bounding box center [193, 168] width 43 height 14
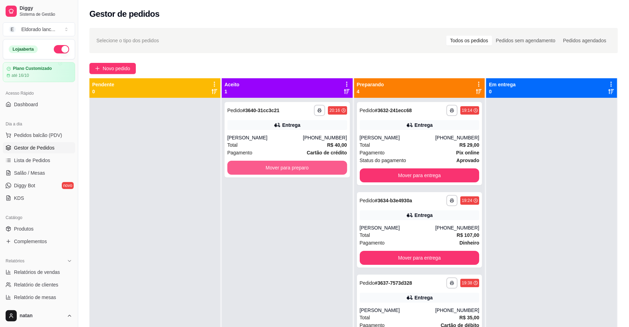
click at [266, 170] on button "Mover para preparo" at bounding box center [287, 168] width 120 height 14
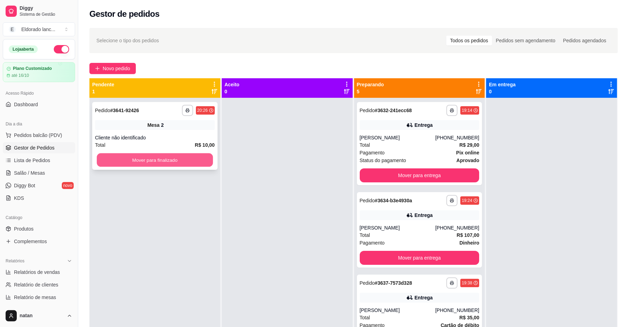
click at [176, 161] on button "Mover para finalizado" at bounding box center [155, 160] width 116 height 14
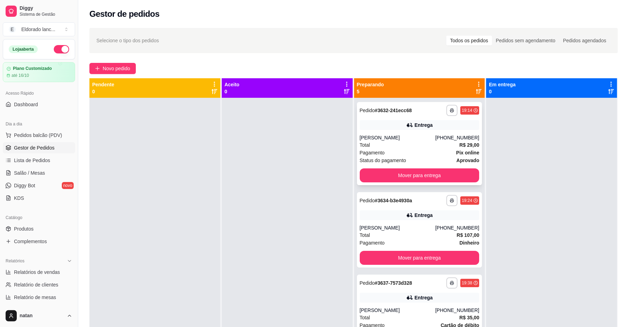
click at [411, 142] on div "Total R$ 29,00" at bounding box center [420, 145] width 120 height 8
click at [413, 172] on button "Mover para entrega" at bounding box center [419, 176] width 116 height 14
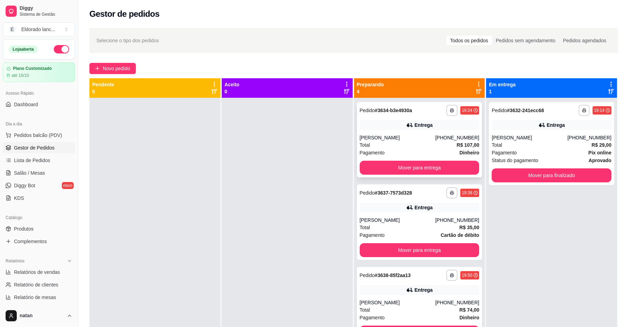
click at [415, 138] on div "[PERSON_NAME]" at bounding box center [398, 137] width 76 height 7
click at [436, 168] on button "Mover para entrega" at bounding box center [420, 168] width 120 height 14
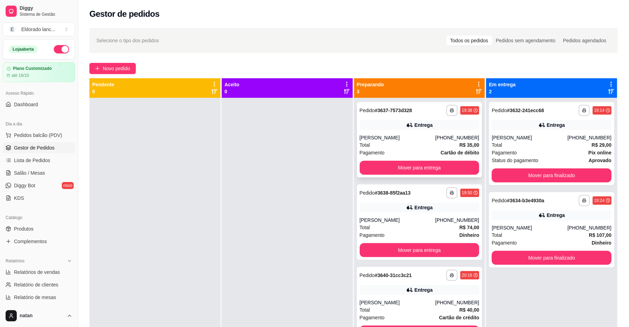
click at [437, 141] on div "Total R$ 35,00" at bounding box center [420, 145] width 120 height 8
click at [440, 168] on button "Mover para entrega" at bounding box center [420, 168] width 120 height 14
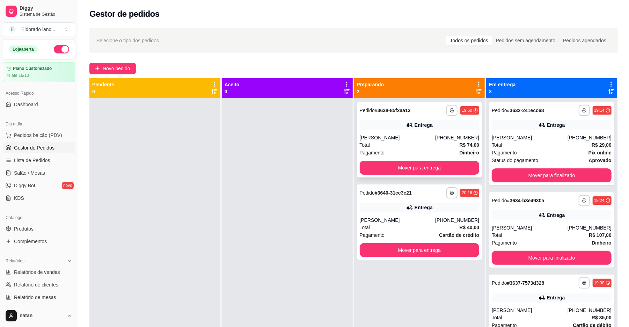
click at [436, 110] on div "**********" at bounding box center [420, 110] width 120 height 11
click at [556, 173] on button "Mover para finalizado" at bounding box center [551, 176] width 116 height 14
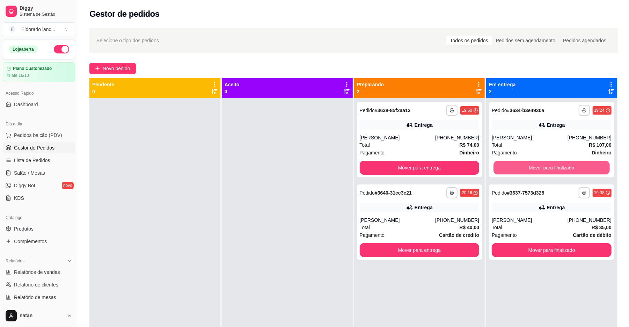
click at [556, 173] on button "Mover para finalizado" at bounding box center [551, 168] width 116 height 14
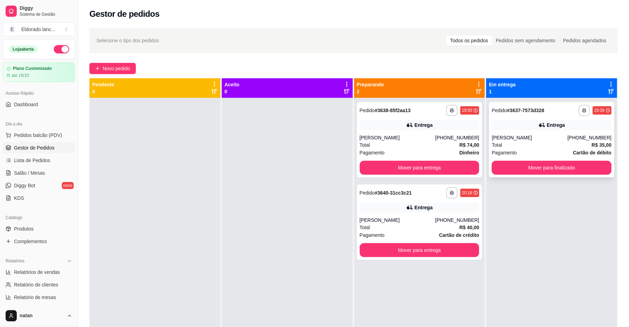
click at [557, 157] on div "**********" at bounding box center [551, 139] width 125 height 75
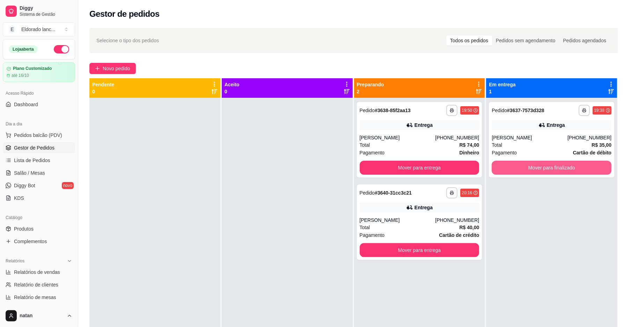
click at [542, 166] on button "Mover para finalizado" at bounding box center [551, 168] width 120 height 14
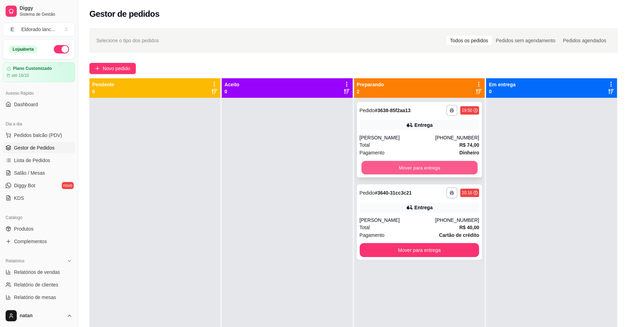
click at [434, 165] on button "Mover para entrega" at bounding box center [419, 168] width 116 height 14
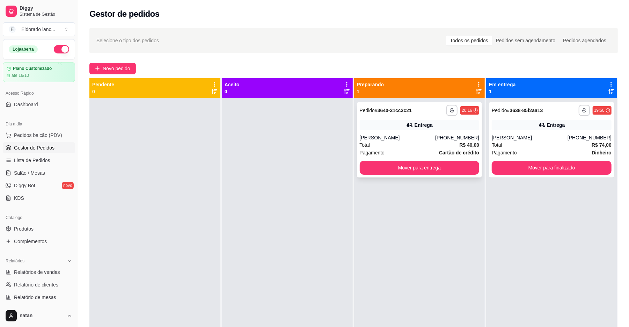
click at [429, 140] on div "[PERSON_NAME]" at bounding box center [398, 137] width 76 height 7
click at [43, 173] on span "Salão / Mesas" at bounding box center [29, 172] width 31 height 7
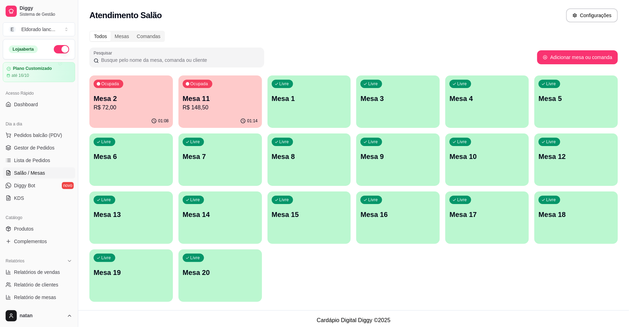
click at [113, 102] on p "Mesa 2" at bounding box center [131, 99] width 75 height 10
click at [153, 91] on div "Ocupada Mesa 2 R$ 72,00" at bounding box center [131, 95] width 81 height 38
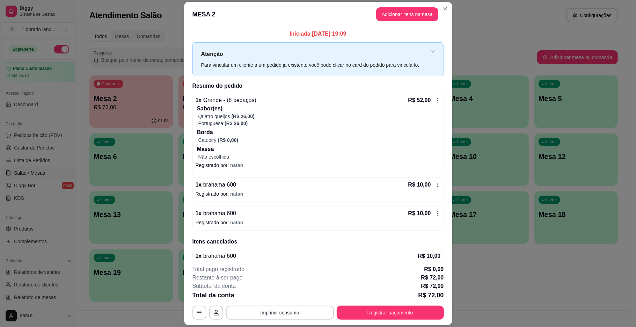
click at [435, 187] on icon at bounding box center [438, 185] width 6 height 6
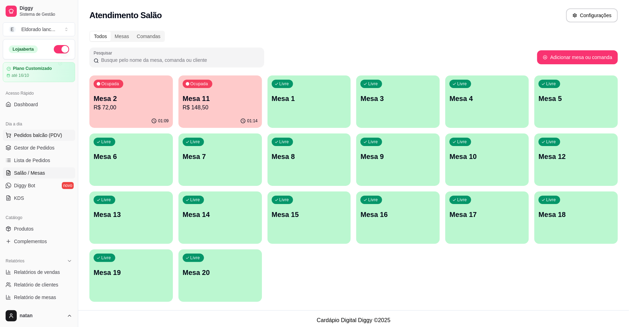
click at [44, 135] on span "Pedidos balcão (PDV)" at bounding box center [38, 135] width 48 height 7
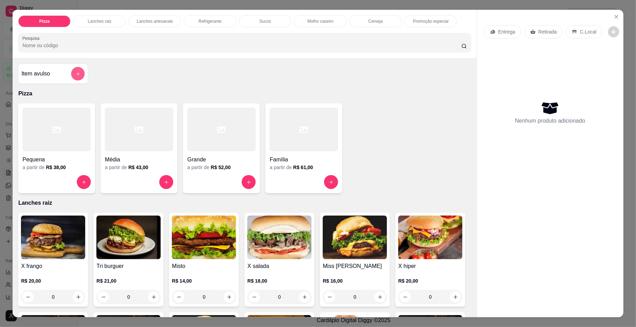
click at [75, 73] on icon "add-separate-item" at bounding box center [77, 73] width 5 height 5
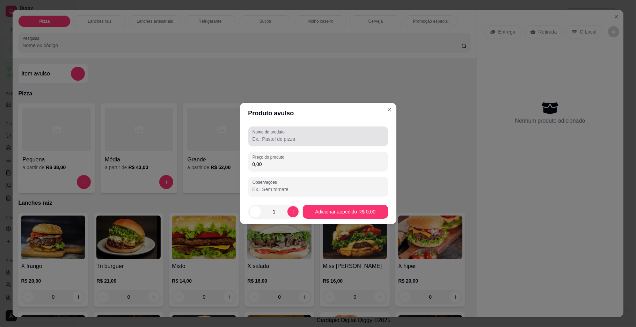
click at [290, 139] on input "Nome do produto" at bounding box center [317, 138] width 131 height 7
type input "3"
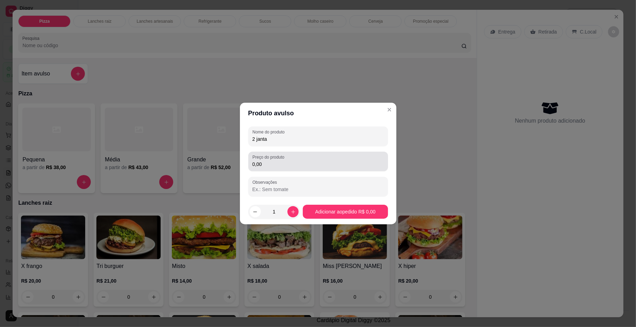
type input "2 janta"
click at [277, 168] on div "0,00" at bounding box center [317, 161] width 131 height 14
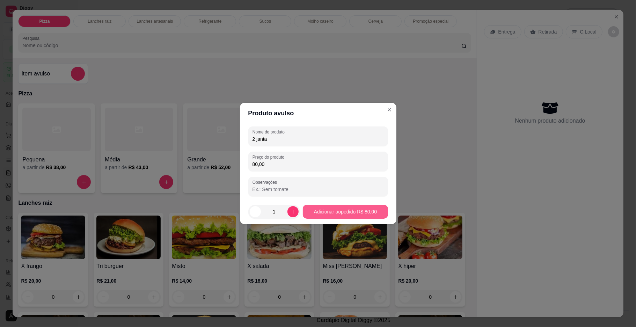
type input "80,00"
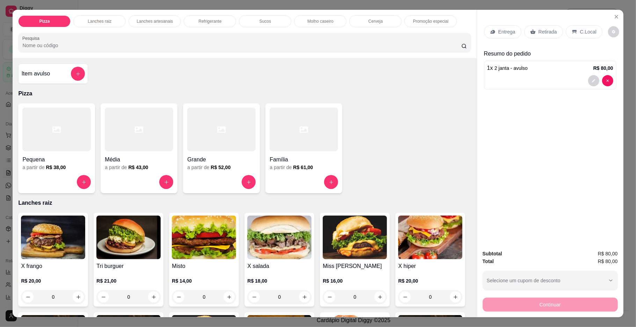
click at [557, 308] on div "Continuar" at bounding box center [549, 304] width 135 height 16
click at [580, 32] on p "C.Local" at bounding box center [588, 31] width 16 height 7
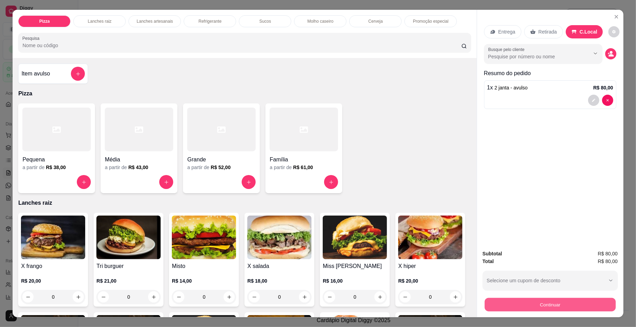
click at [546, 299] on button "Continuar" at bounding box center [549, 305] width 131 height 14
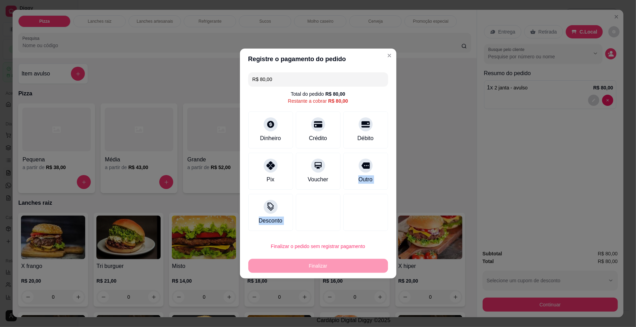
drag, startPoint x: 359, startPoint y: 168, endPoint x: 329, endPoint y: 267, distance: 103.4
click at [329, 267] on section "Registre o pagamento do pedido R$ 80,00 Total do pedido R$ 80,00 Restante a cob…" at bounding box center [318, 164] width 156 height 230
click at [369, 129] on div "Débito" at bounding box center [365, 128] width 49 height 41
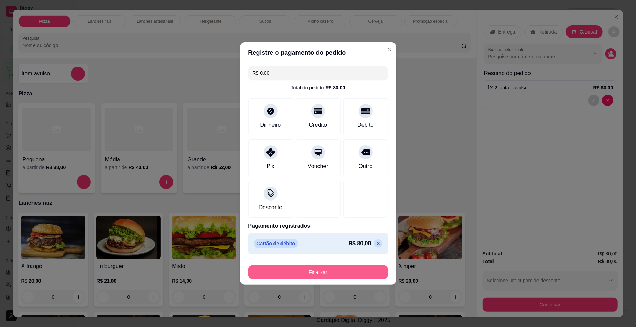
click at [327, 269] on button "Finalizar" at bounding box center [318, 272] width 140 height 14
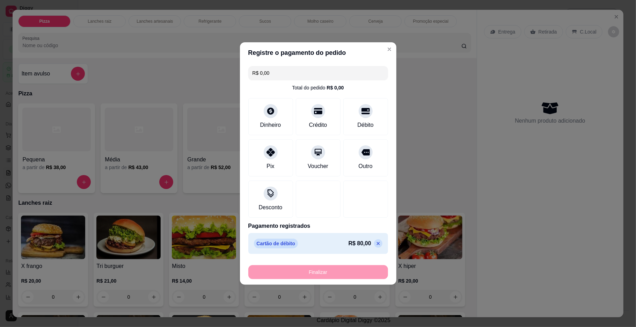
type input "-R$ 80,00"
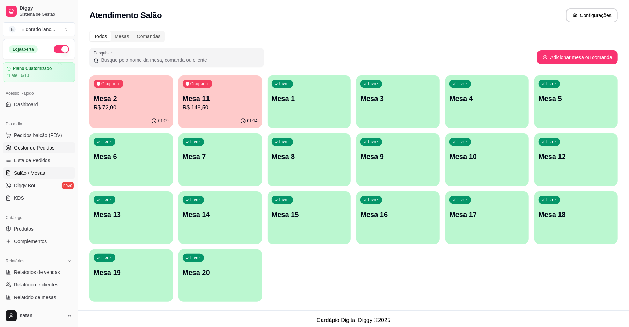
click at [46, 149] on span "Gestor de Pedidos" at bounding box center [34, 147] width 40 height 7
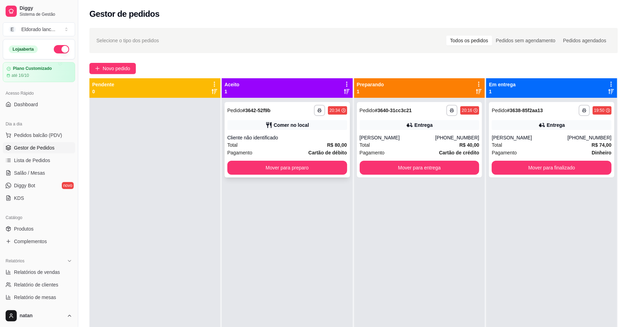
click at [245, 128] on div "Comer no local" at bounding box center [287, 125] width 120 height 10
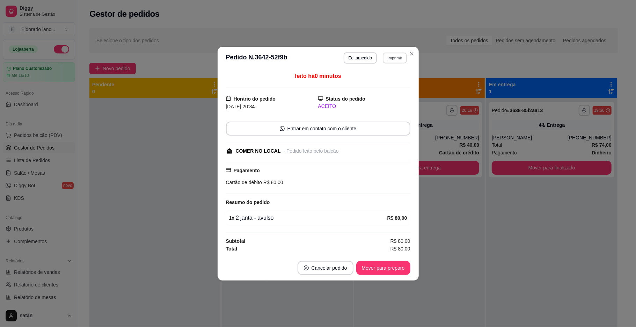
click at [394, 53] on button "Imprimir" at bounding box center [395, 57] width 24 height 11
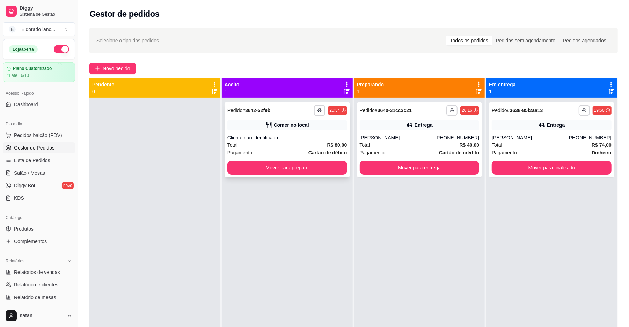
click at [298, 134] on div "Cliente não identificado" at bounding box center [287, 137] width 120 height 7
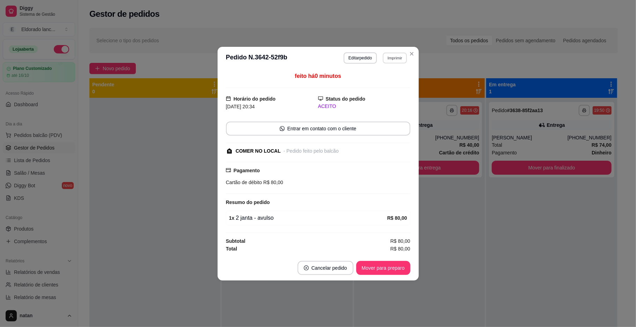
click at [396, 55] on button "Imprimir" at bounding box center [395, 57] width 24 height 11
click at [394, 81] on button "IMPRESSORA" at bounding box center [382, 80] width 49 height 11
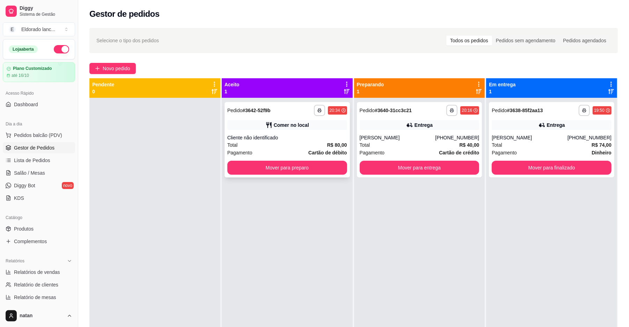
click at [297, 140] on div "Cliente não identificado" at bounding box center [287, 137] width 120 height 7
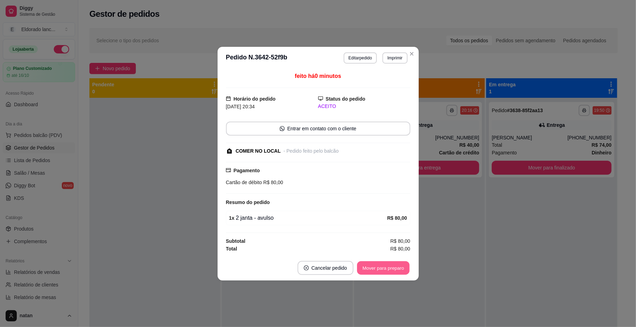
click at [375, 268] on button "Mover para preparo" at bounding box center [383, 268] width 52 height 14
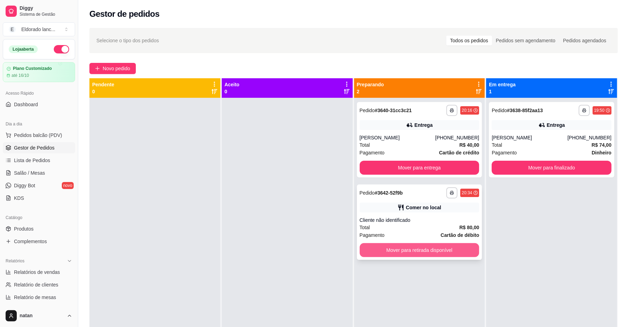
click at [464, 249] on button "Mover para retirada disponível" at bounding box center [420, 250] width 120 height 14
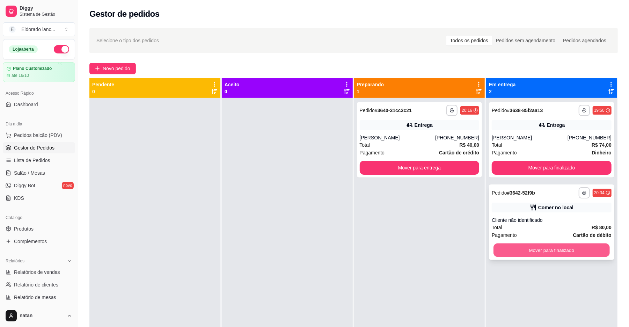
click at [533, 251] on button "Mover para finalizado" at bounding box center [551, 250] width 116 height 14
